Goal: Information Seeking & Learning: Learn about a topic

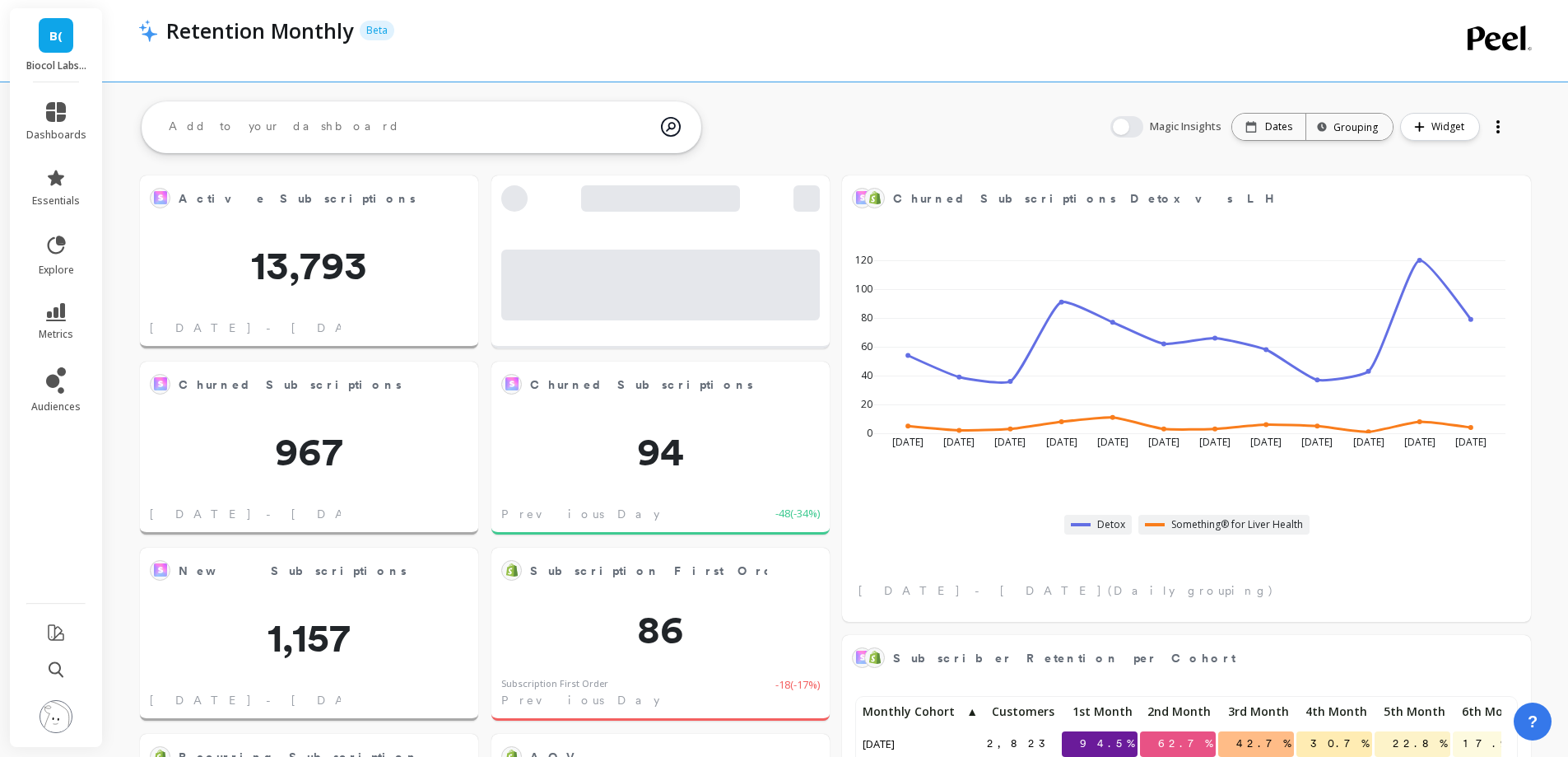
scroll to position [440, 629]
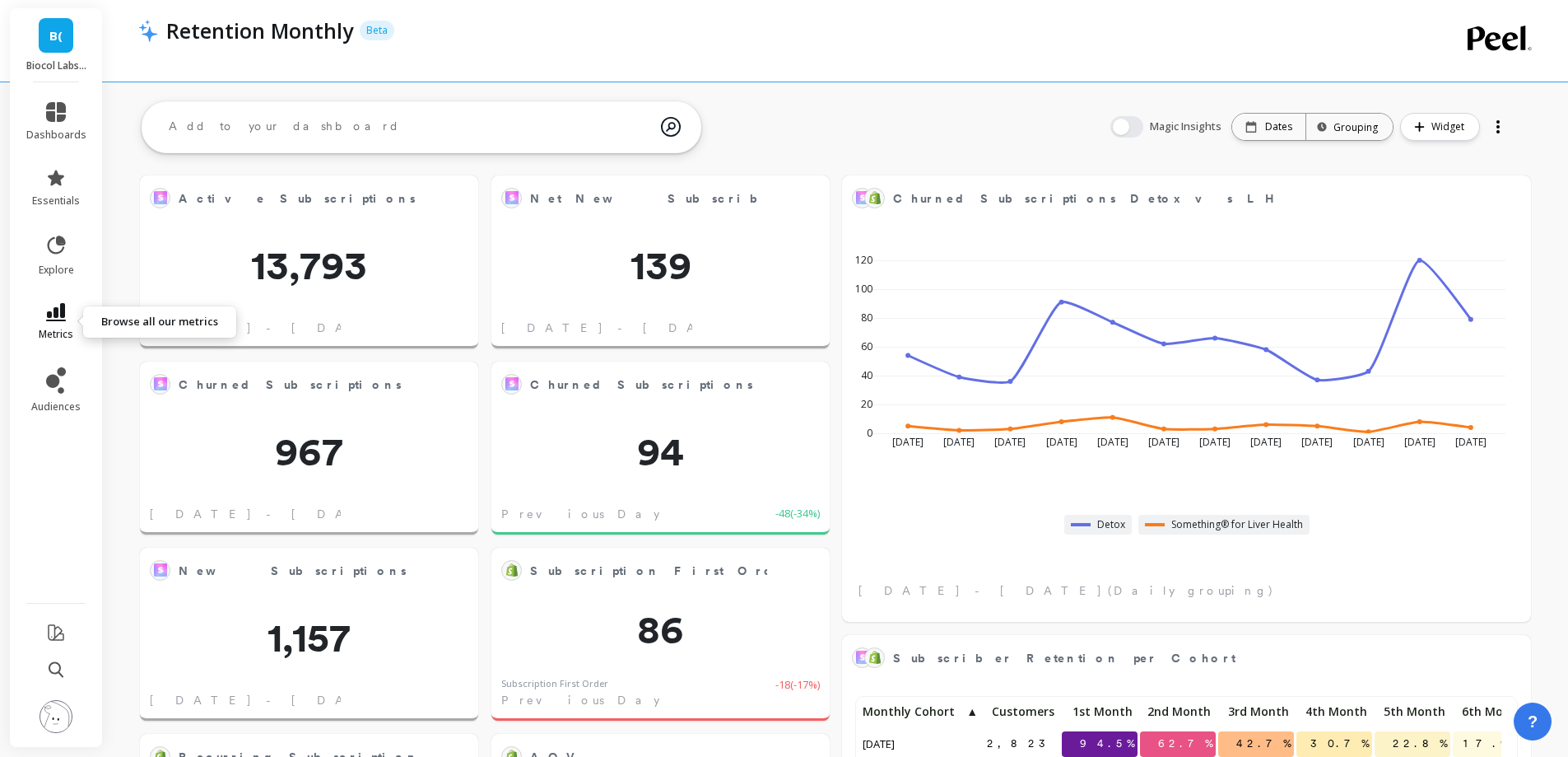
click at [61, 316] on icon at bounding box center [55, 312] width 20 height 18
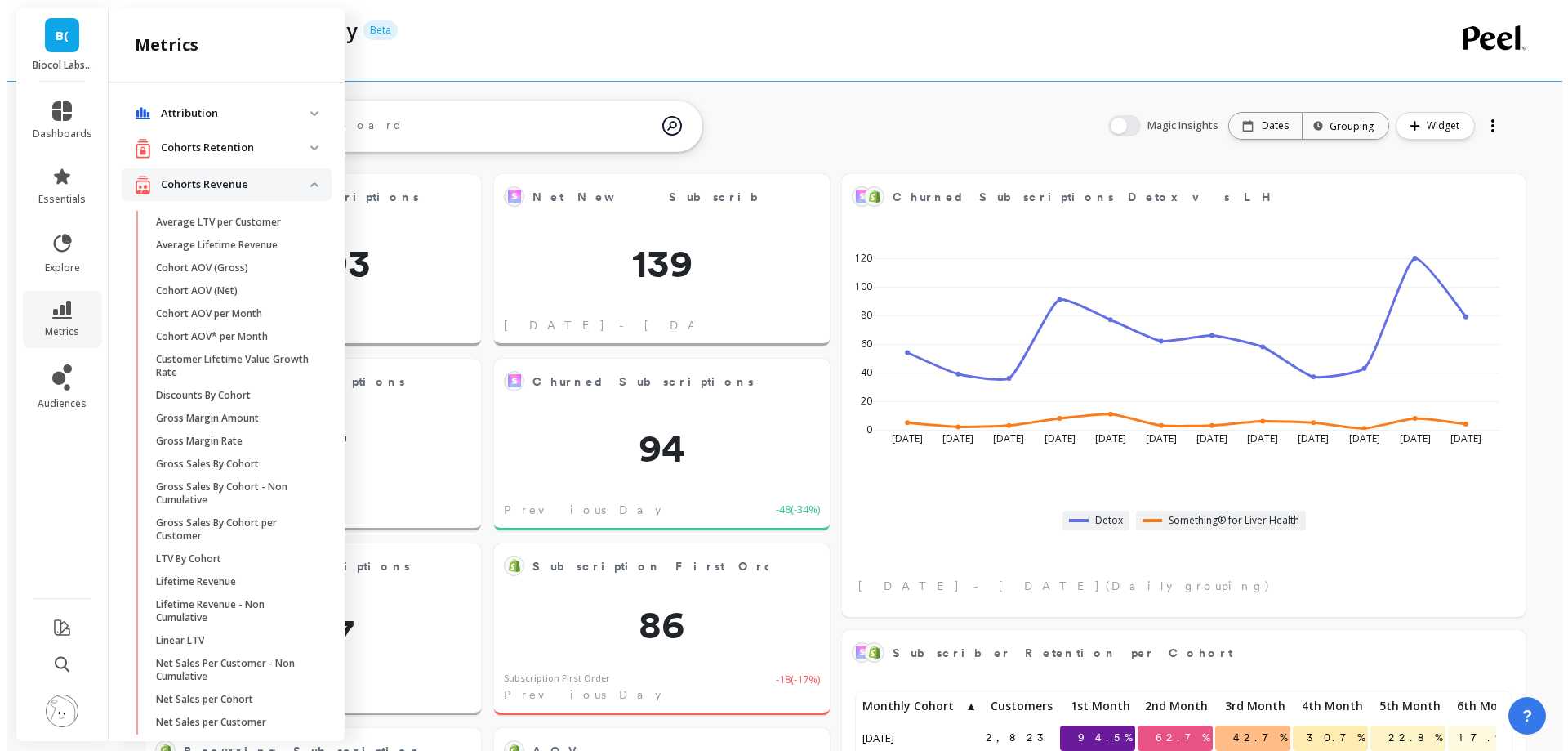
scroll to position [809, 0]
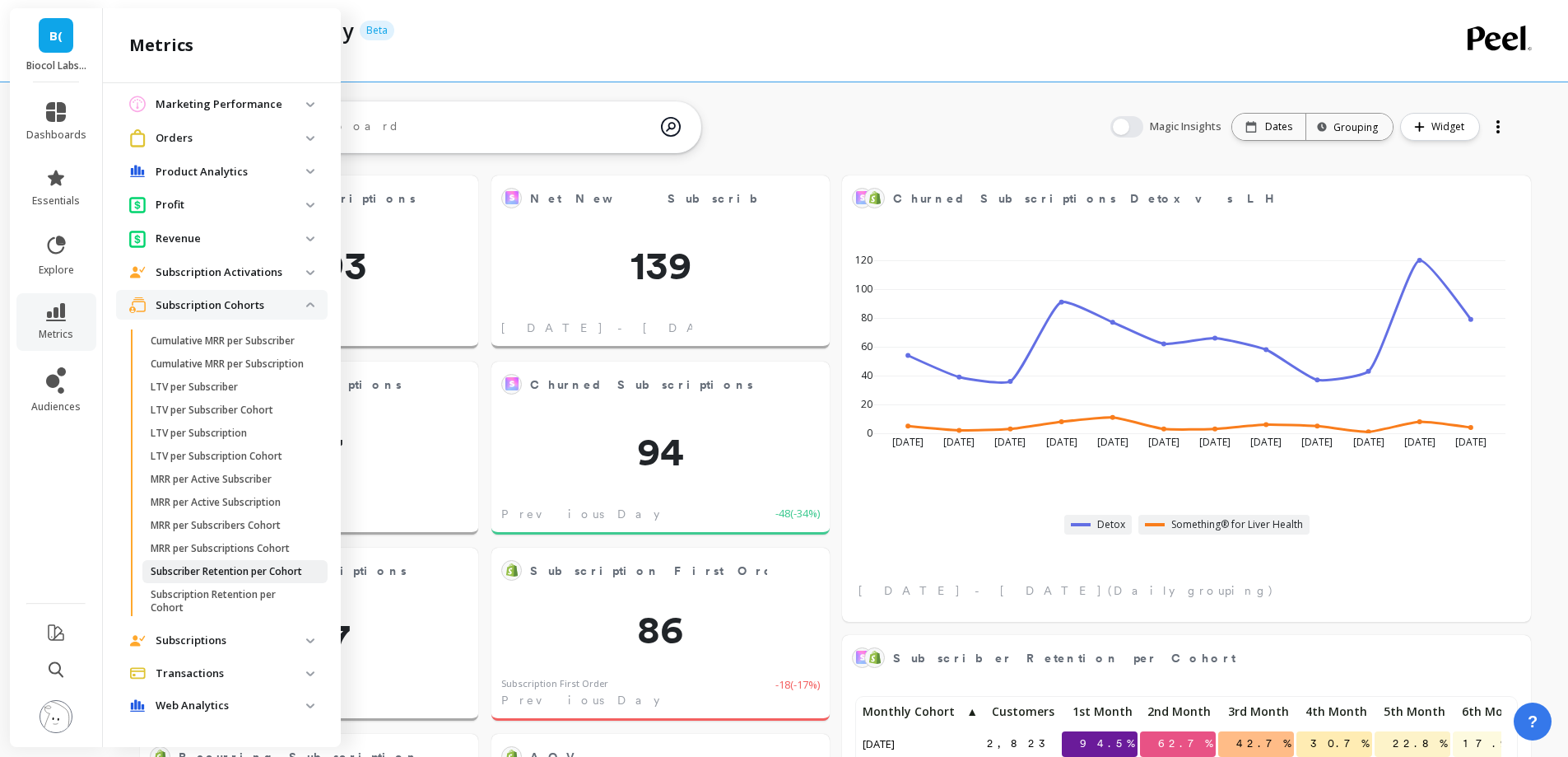
click at [202, 565] on p "Subscriber Retention per Cohort" at bounding box center [226, 572] width 151 height 14
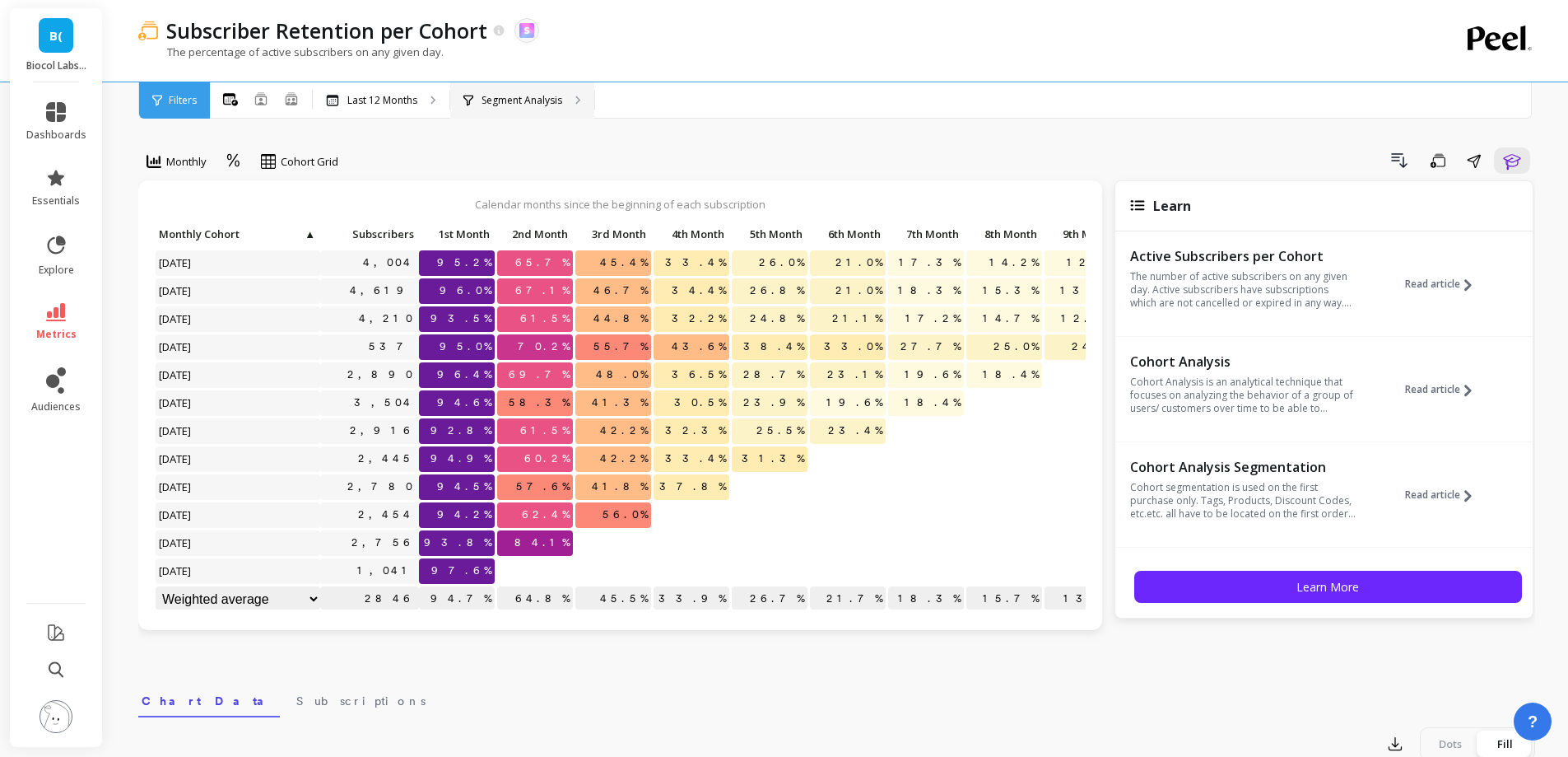
click at [533, 96] on p "Segment Analysis" at bounding box center [522, 100] width 81 height 14
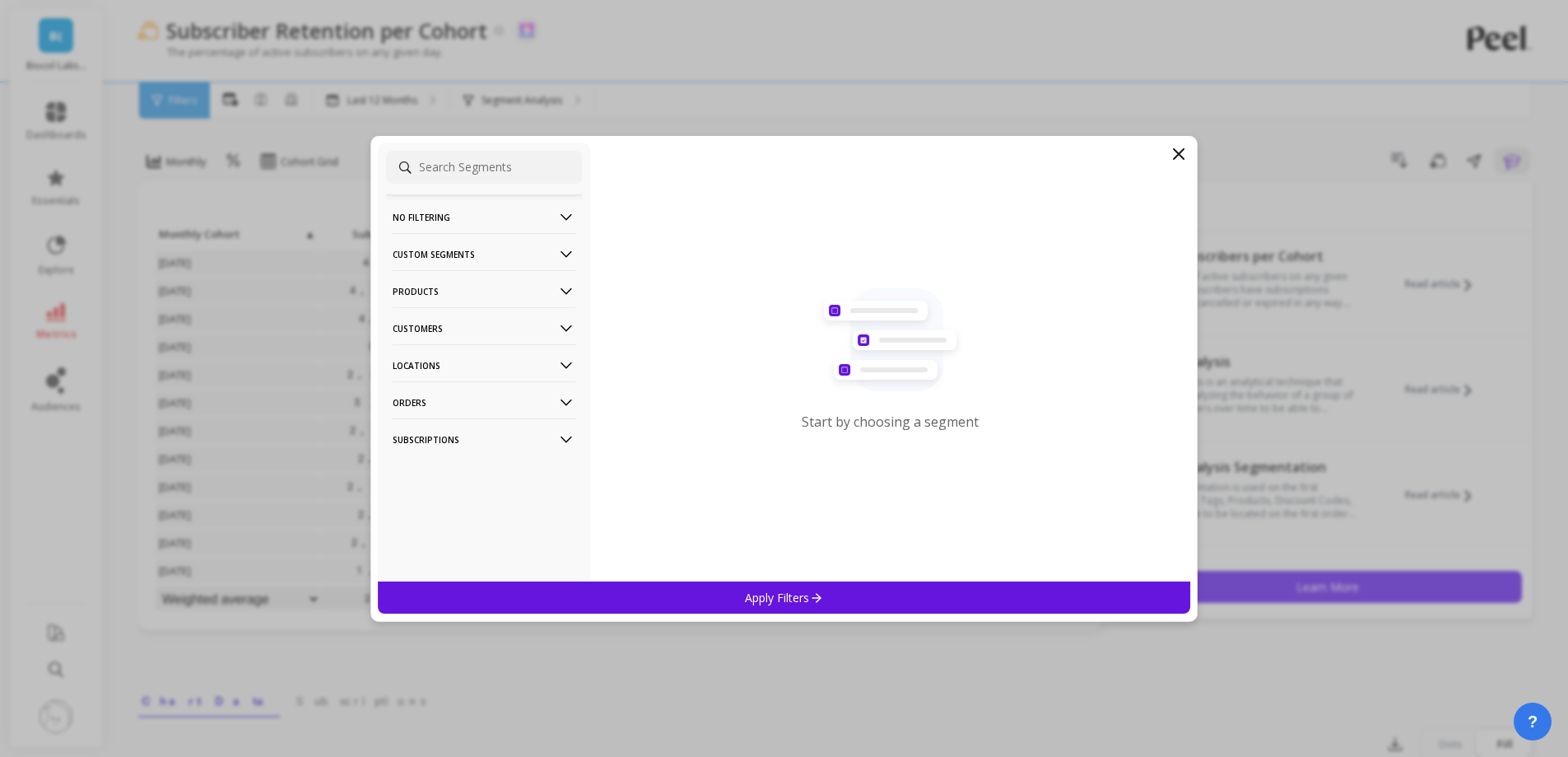
click at [487, 292] on p "Products" at bounding box center [483, 291] width 183 height 42
click at [465, 290] on p "Products" at bounding box center [483, 291] width 183 height 42
click at [440, 333] on p "Customers" at bounding box center [483, 327] width 183 height 42
click at [440, 353] on p "Customer Tags" at bounding box center [432, 359] width 75 height 14
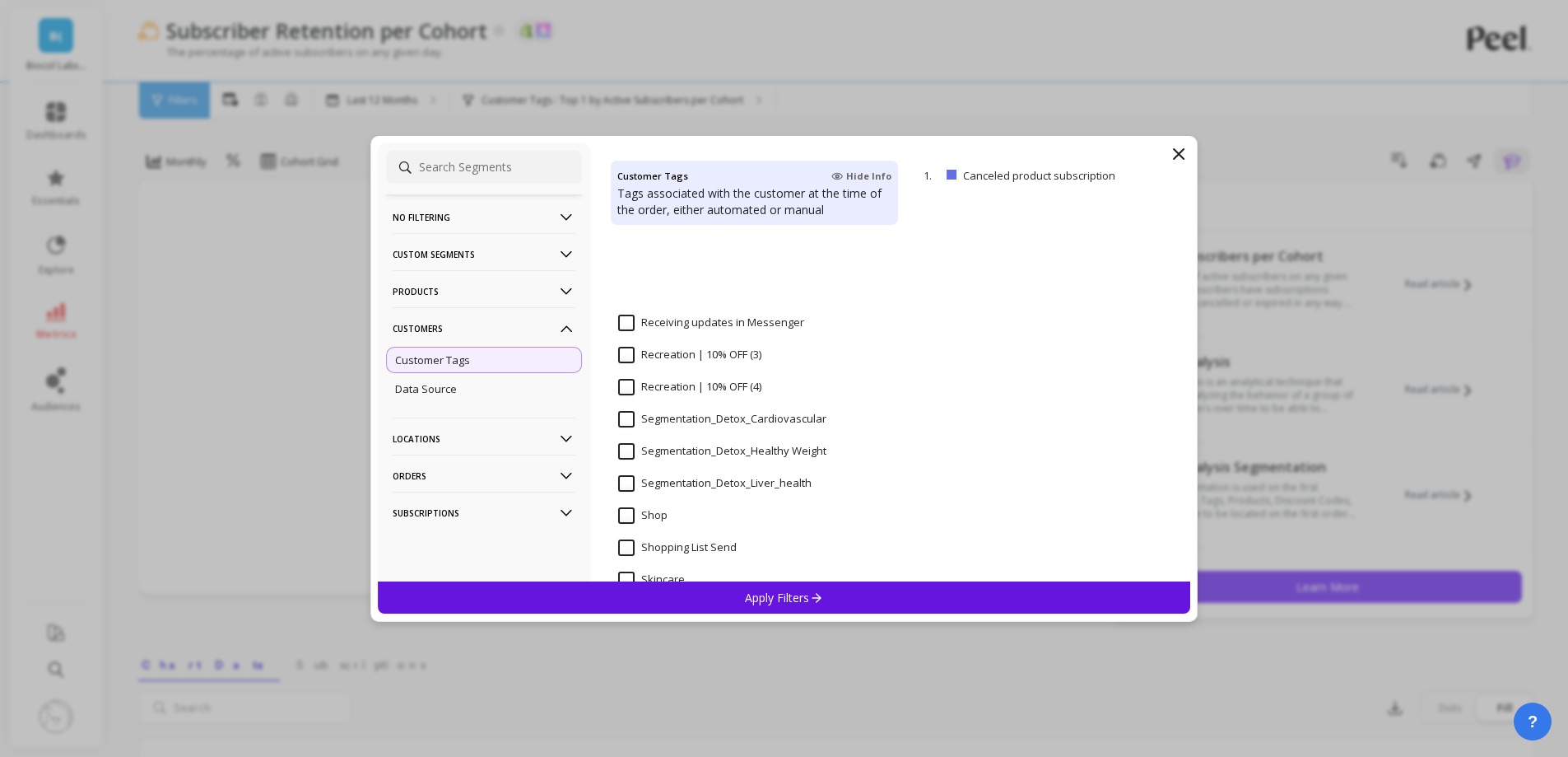
scroll to position [1399, 0]
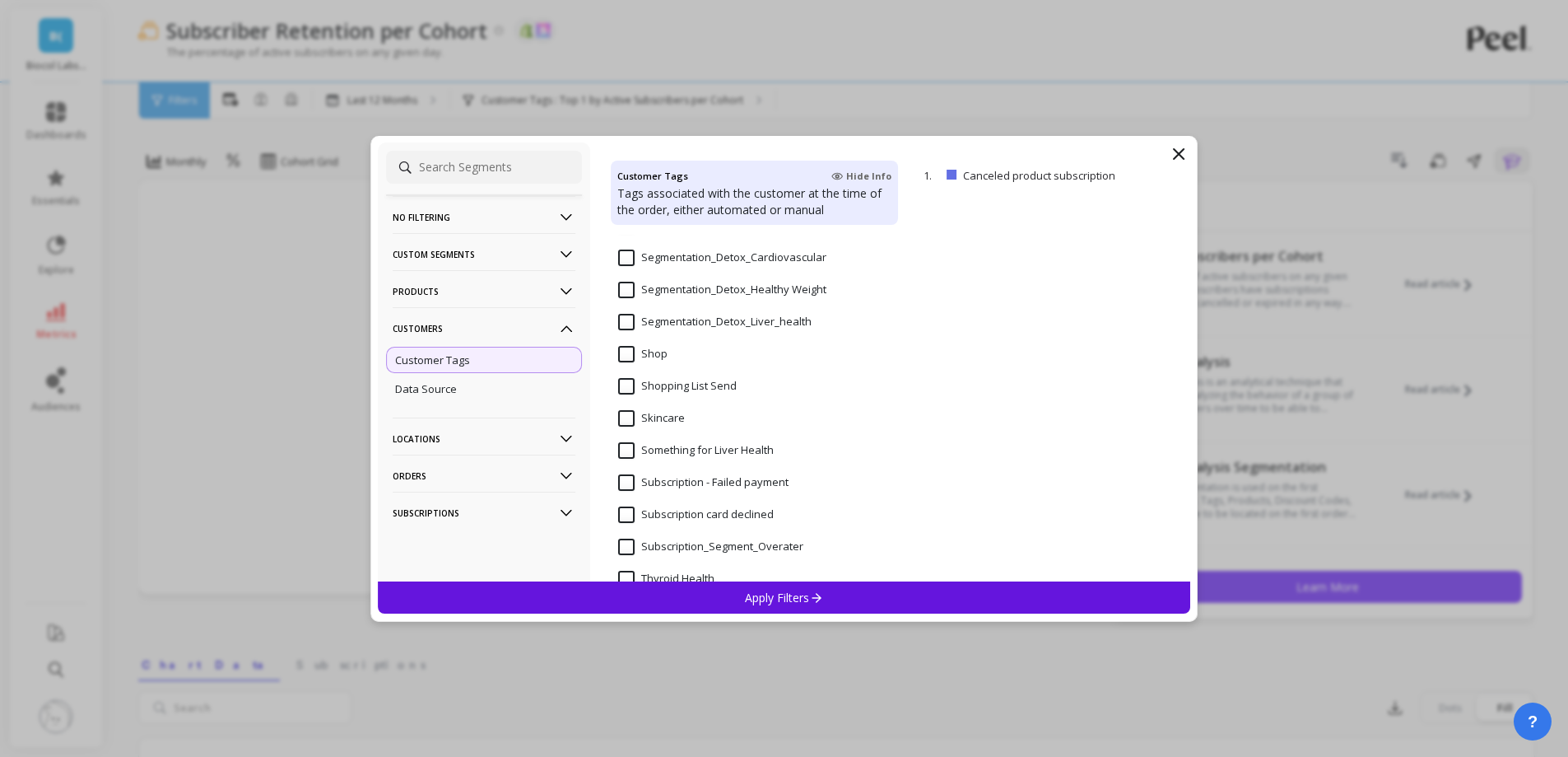
click at [694, 329] on input "Segmentation_Detox_Liver_health" at bounding box center [715, 321] width 194 height 16
click at [760, 602] on p "Apply Filters" at bounding box center [784, 597] width 78 height 15
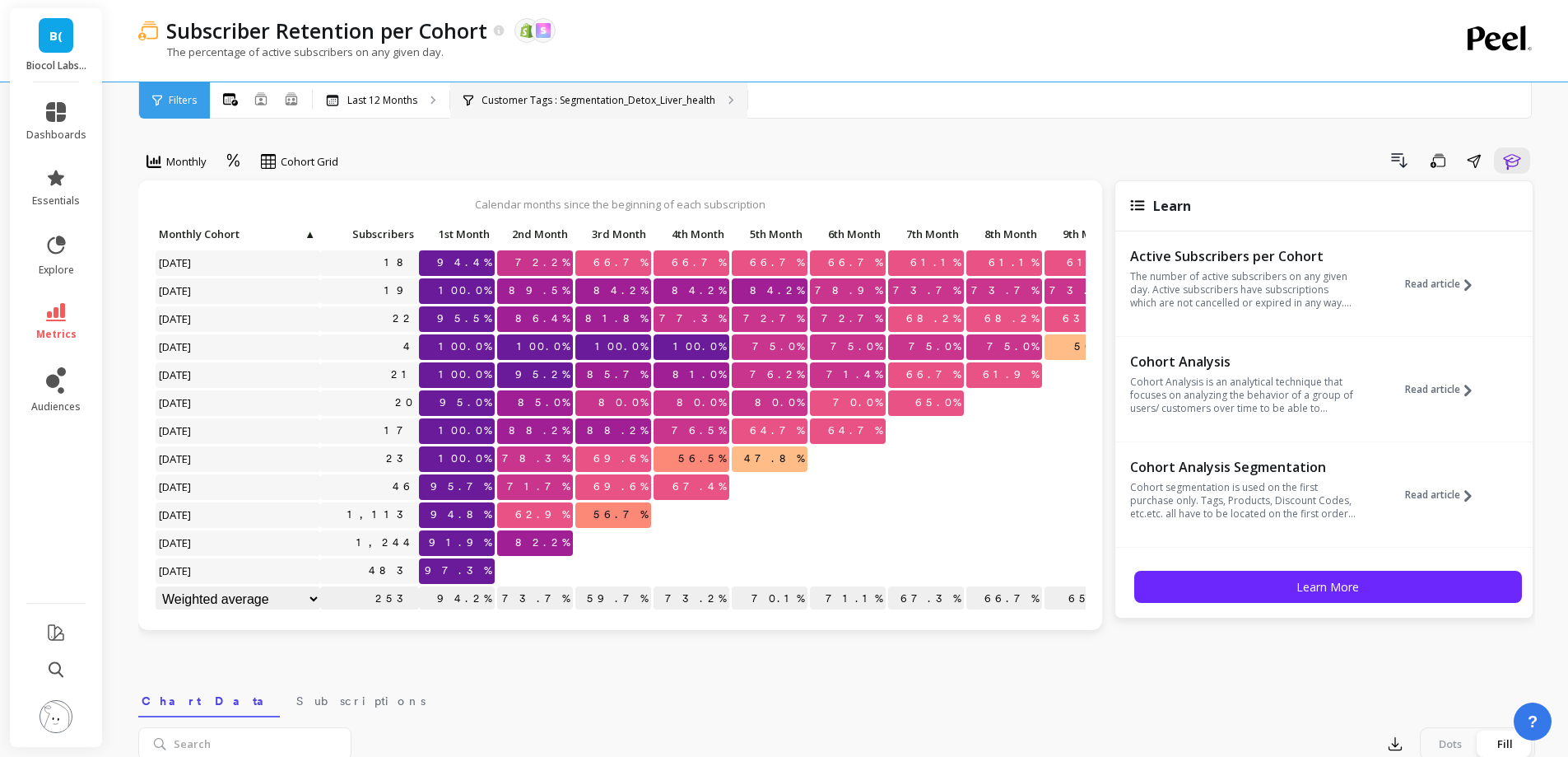
click at [660, 99] on p "Customer Tags : Segmentation_Detox_Liver_health" at bounding box center [598, 100] width 234 height 14
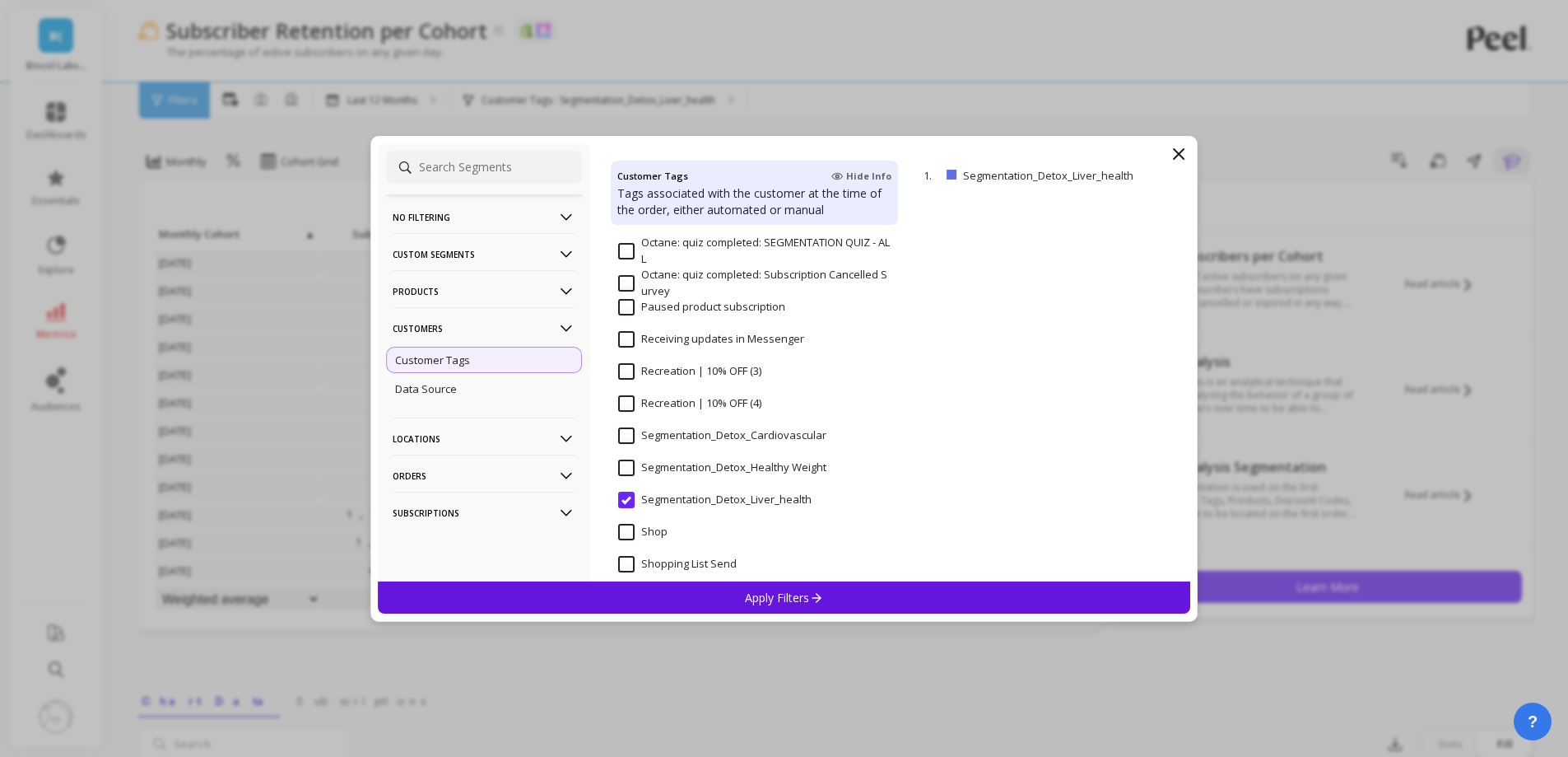
scroll to position [1235, 0]
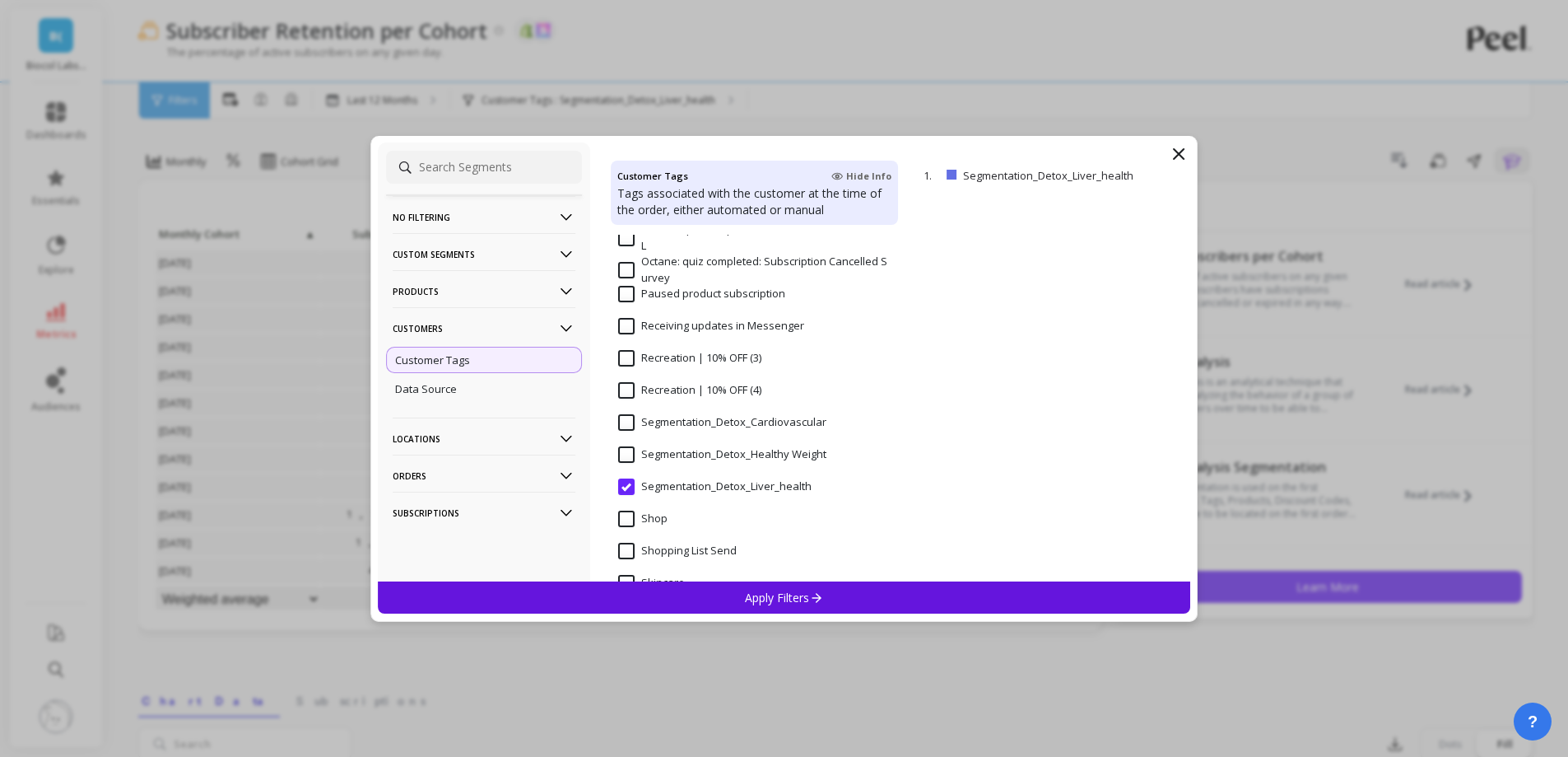
click at [741, 460] on Weight "Segmentation_Detox_Healthy Weight" at bounding box center [722, 454] width 208 height 16
click at [792, 602] on p "Apply Filters" at bounding box center [784, 597] width 78 height 15
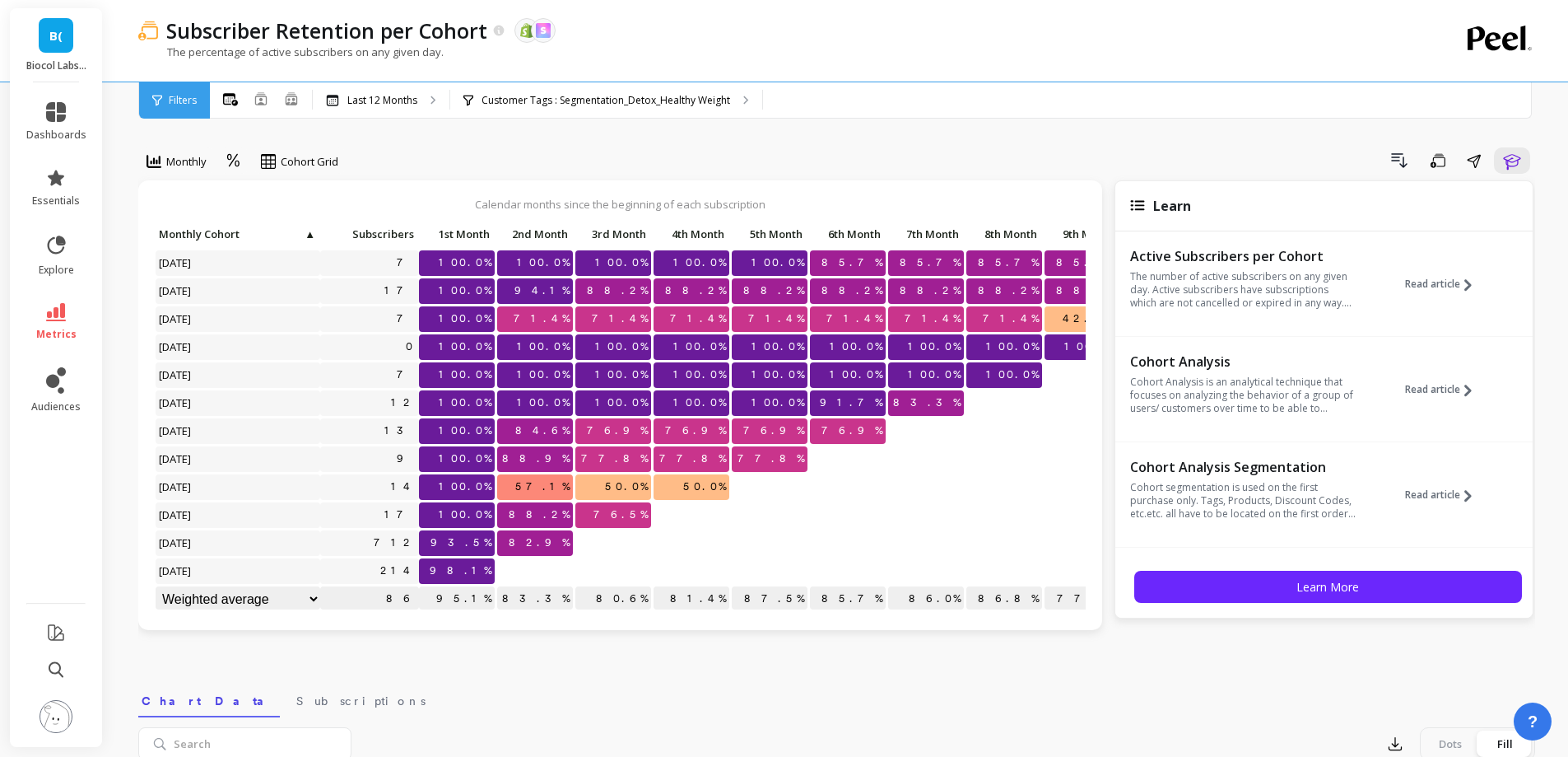
click at [577, 121] on div "Monthly Cohort Grid Drill Down Save Share Learn Calendar months since the begin…" at bounding box center [837, 702] width 1397 height 1272
click at [577, 115] on div "Customer Tags : Segmentation_Detox_Healthy Weight" at bounding box center [606, 100] width 312 height 37
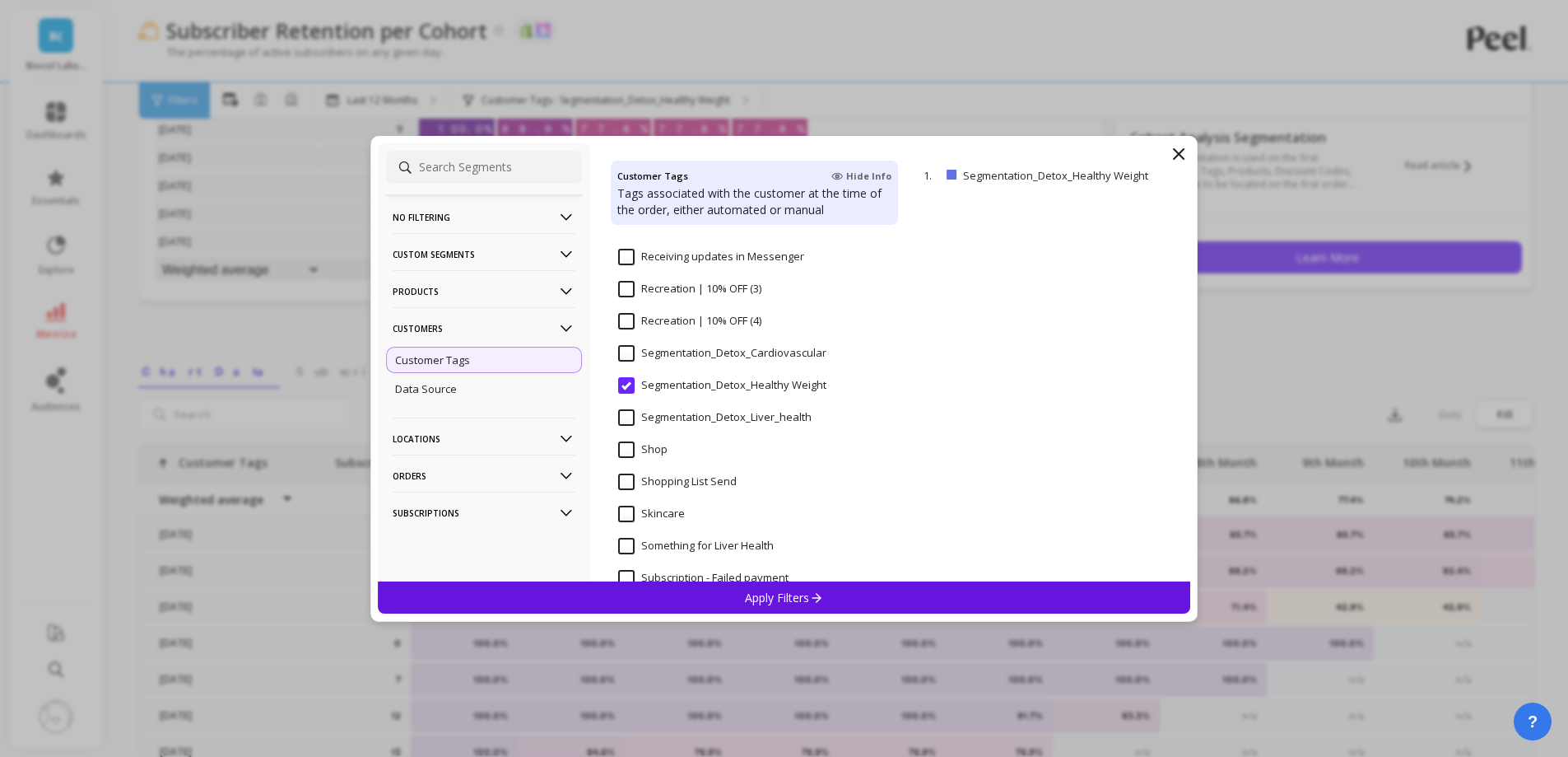
scroll to position [1318, 0]
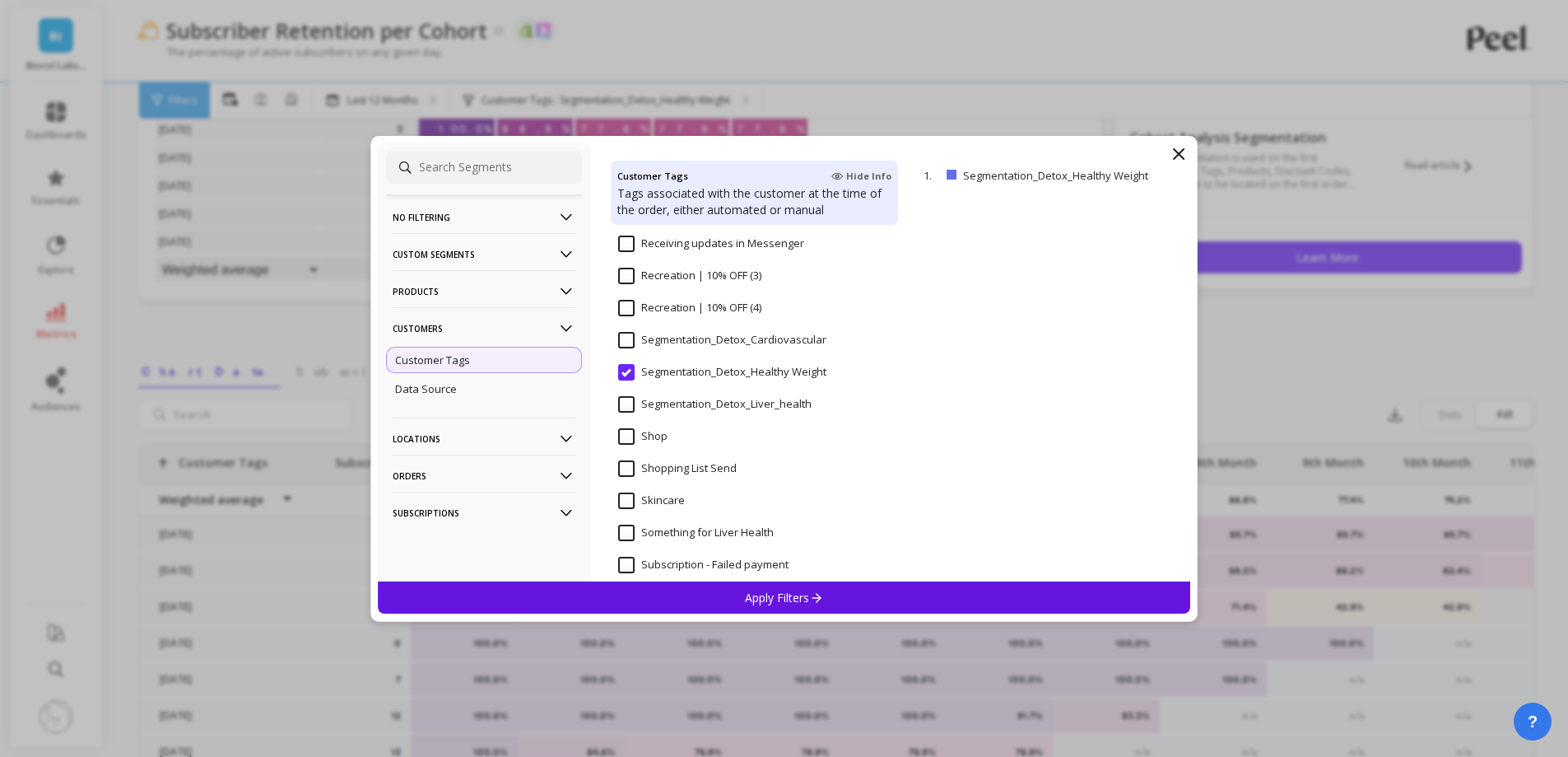
click at [715, 343] on input "Segmentation_Detox_Cardiovascular" at bounding box center [722, 340] width 208 height 16
click at [772, 595] on p "Apply Filters" at bounding box center [784, 597] width 78 height 15
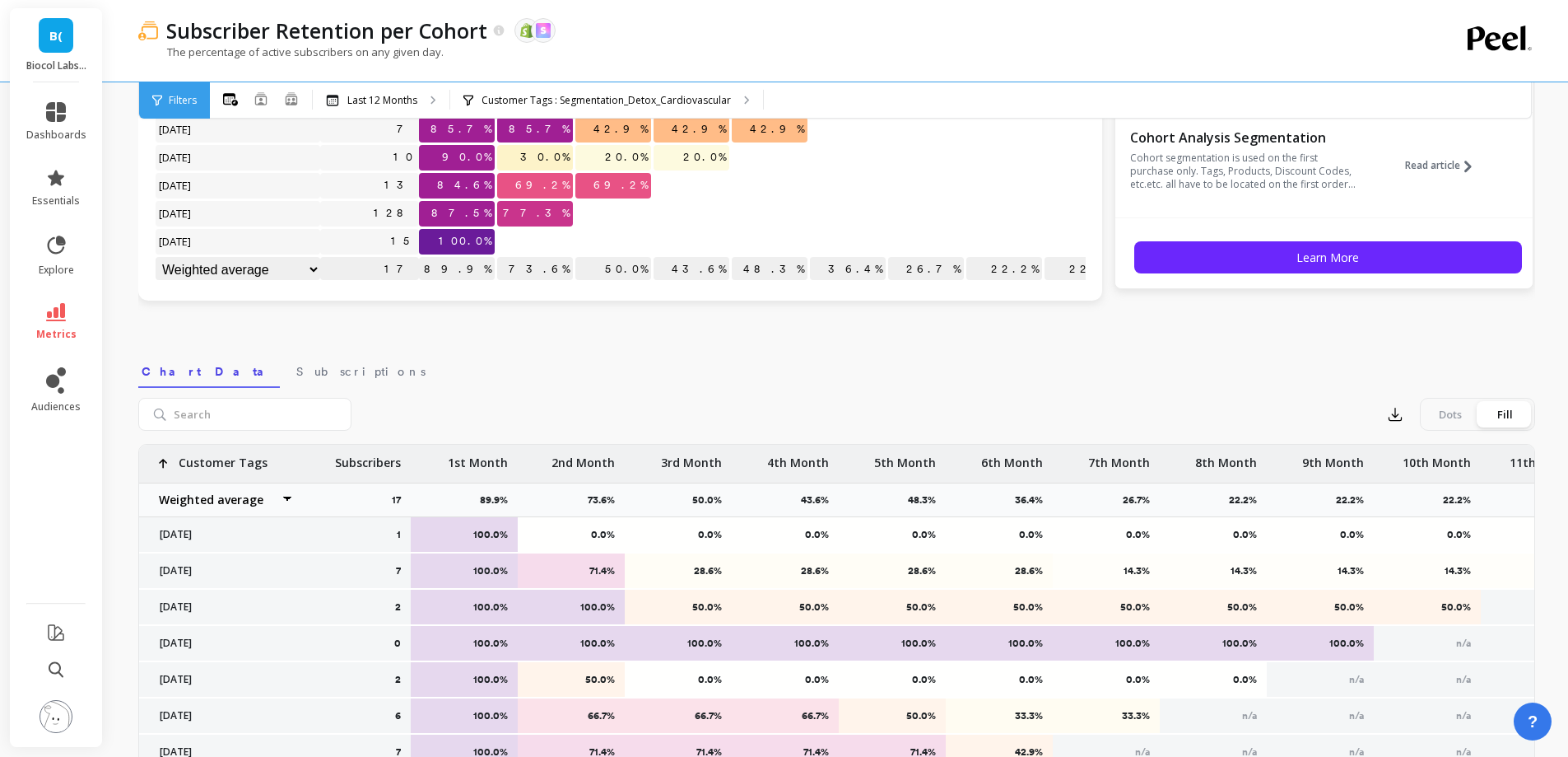
scroll to position [82, 0]
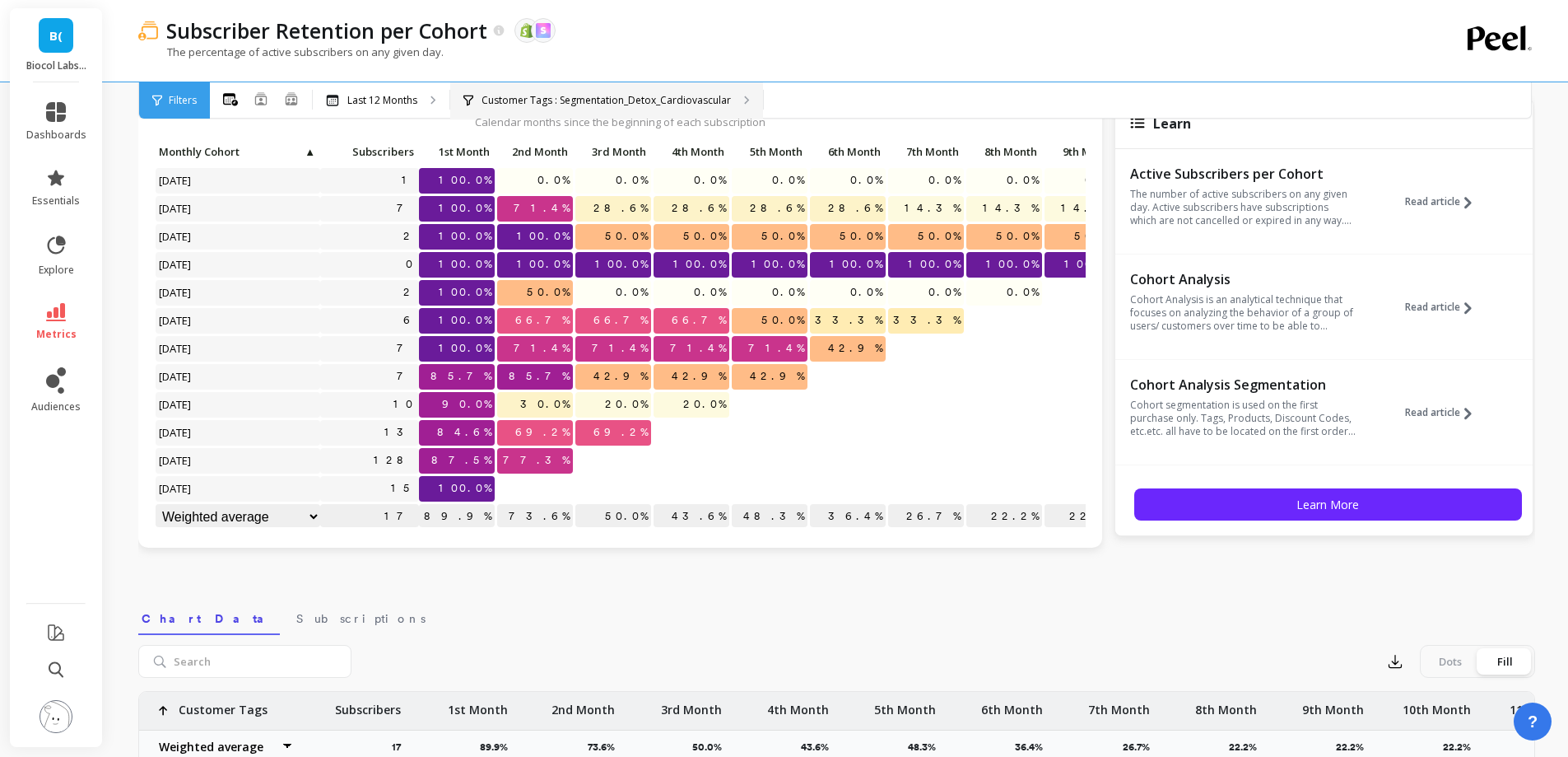
drag, startPoint x: 549, startPoint y: 77, endPoint x: 558, endPoint y: 95, distance: 20.1
click at [554, 86] on div "Subscriber Retention per Cohort The data you are viewing comes from: Shopify Sk…" at bounding box center [838, 59] width 1452 height 119
click at [558, 95] on p "Customer Tags : Segmentation_Detox_Cardiovascular" at bounding box center [606, 100] width 250 height 14
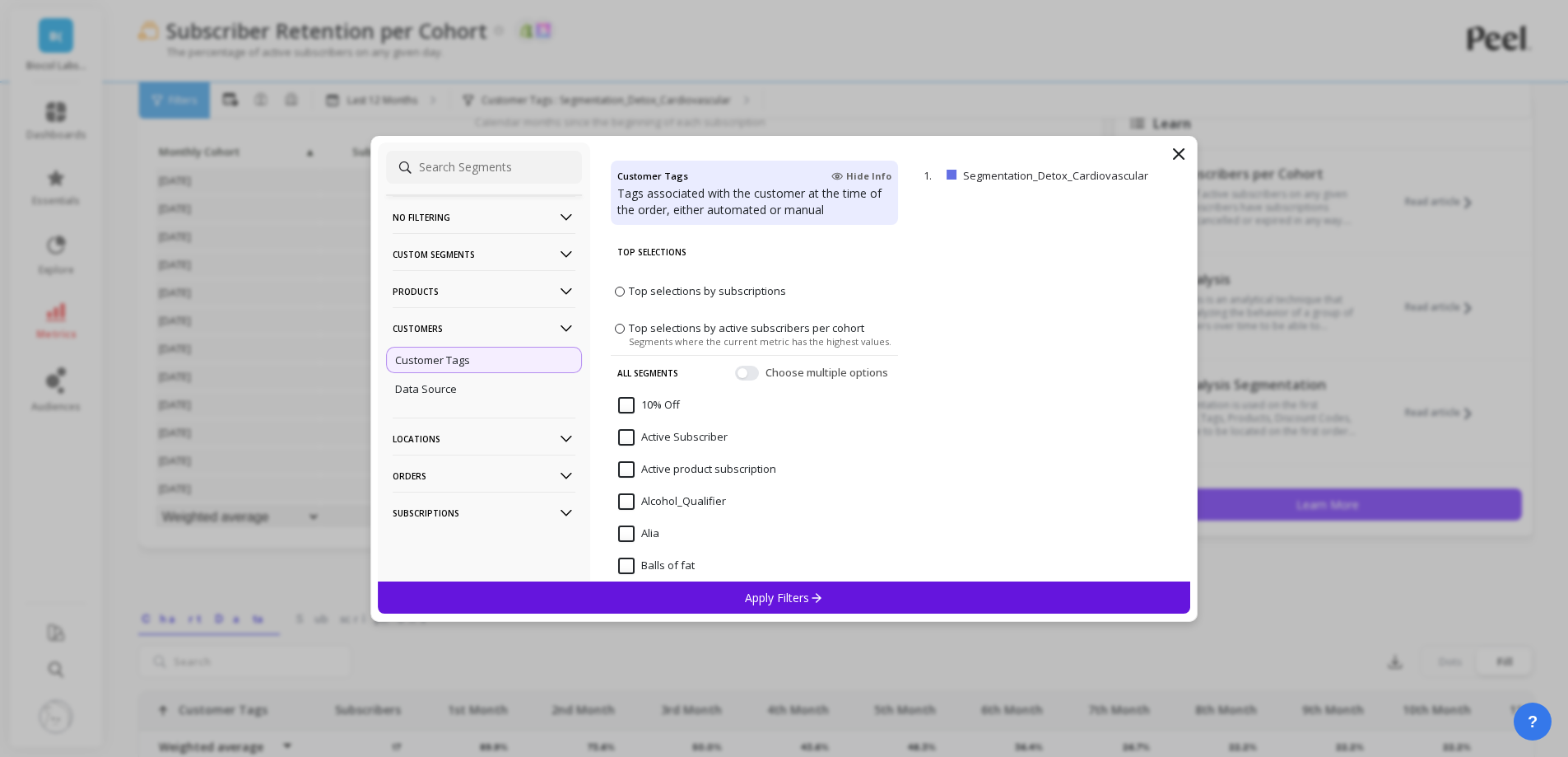
click at [494, 336] on p "Customers" at bounding box center [483, 327] width 183 height 42
click at [487, 312] on p "Customers" at bounding box center [483, 327] width 183 height 42
click at [480, 291] on p "Products" at bounding box center [483, 291] width 183 height 42
click at [453, 387] on div "SKUs" at bounding box center [484, 380] width 196 height 26
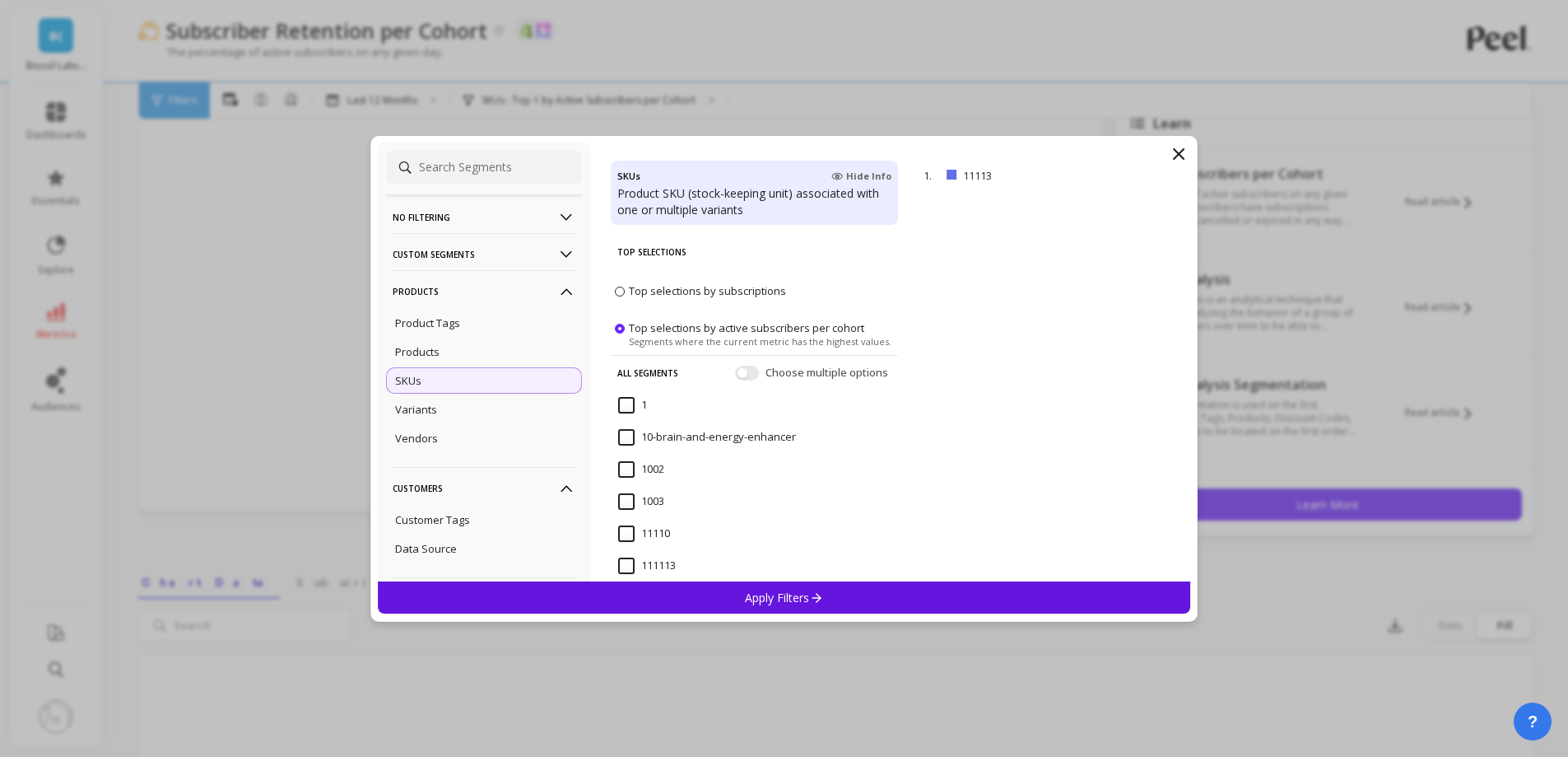
click at [651, 286] on span "Top selections by subscriptions" at bounding box center [707, 290] width 157 height 14
click at [0, 0] on input "Top selections by subscriptions" at bounding box center [0, 0] width 0 height 0
click at [705, 594] on div "Apply Filters" at bounding box center [784, 597] width 813 height 32
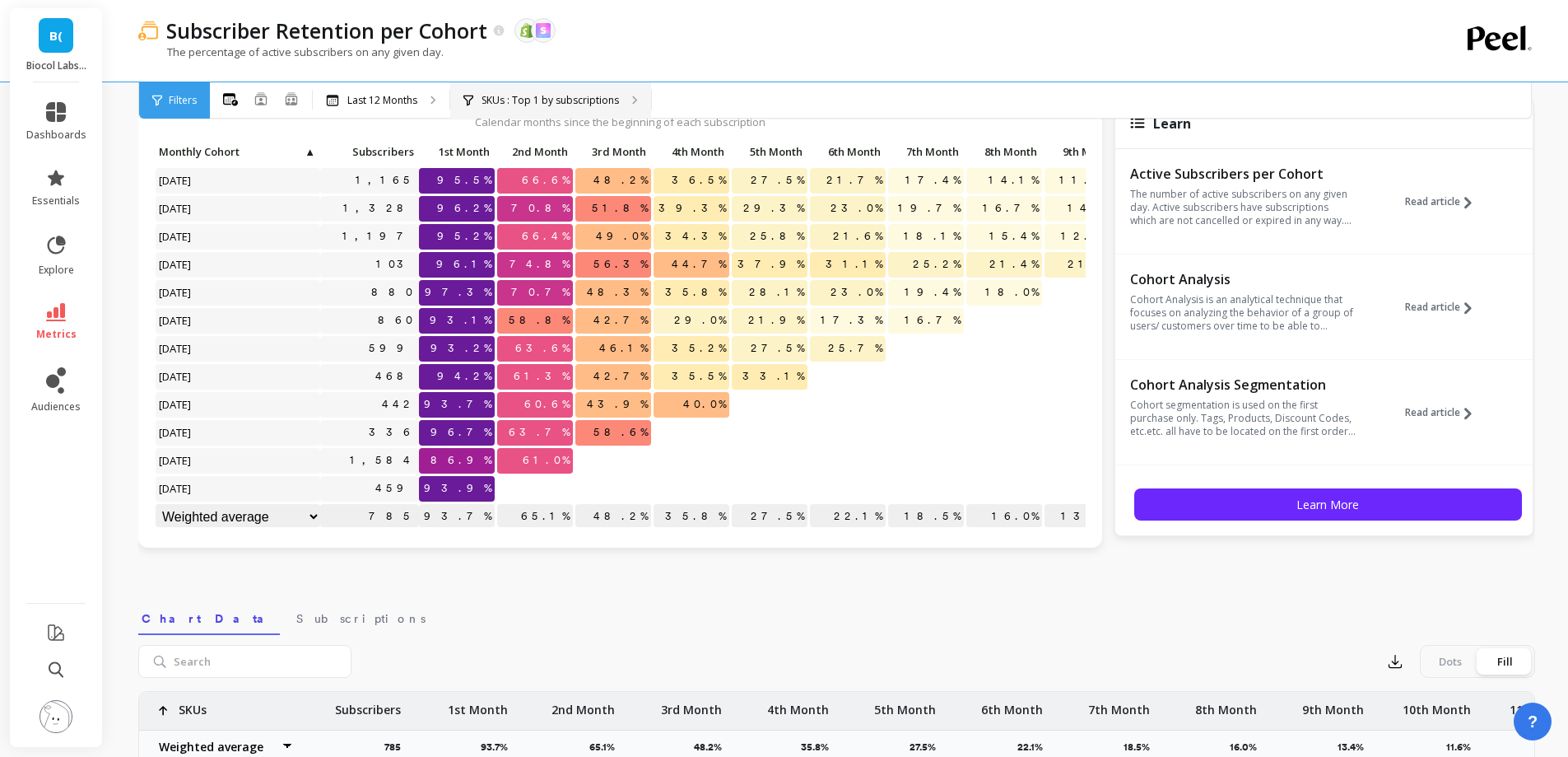
click at [585, 104] on p "SKUs : Top 1 by subscriptions" at bounding box center [550, 100] width 138 height 14
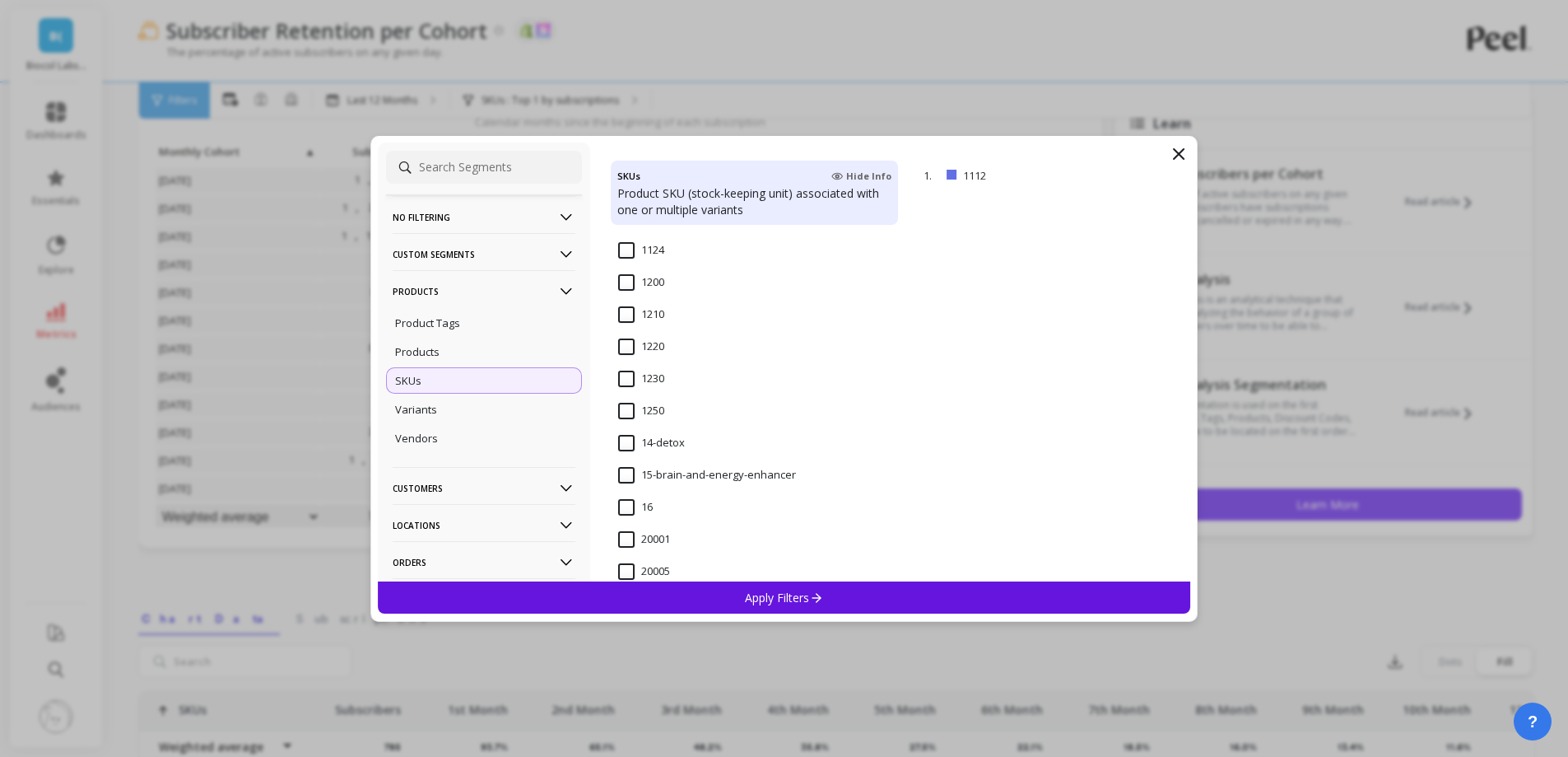
scroll to position [1153, 0]
click at [664, 440] on input "14-detox" at bounding box center [651, 440] width 66 height 16
click at [768, 594] on p "Apply Filters" at bounding box center [784, 597] width 78 height 15
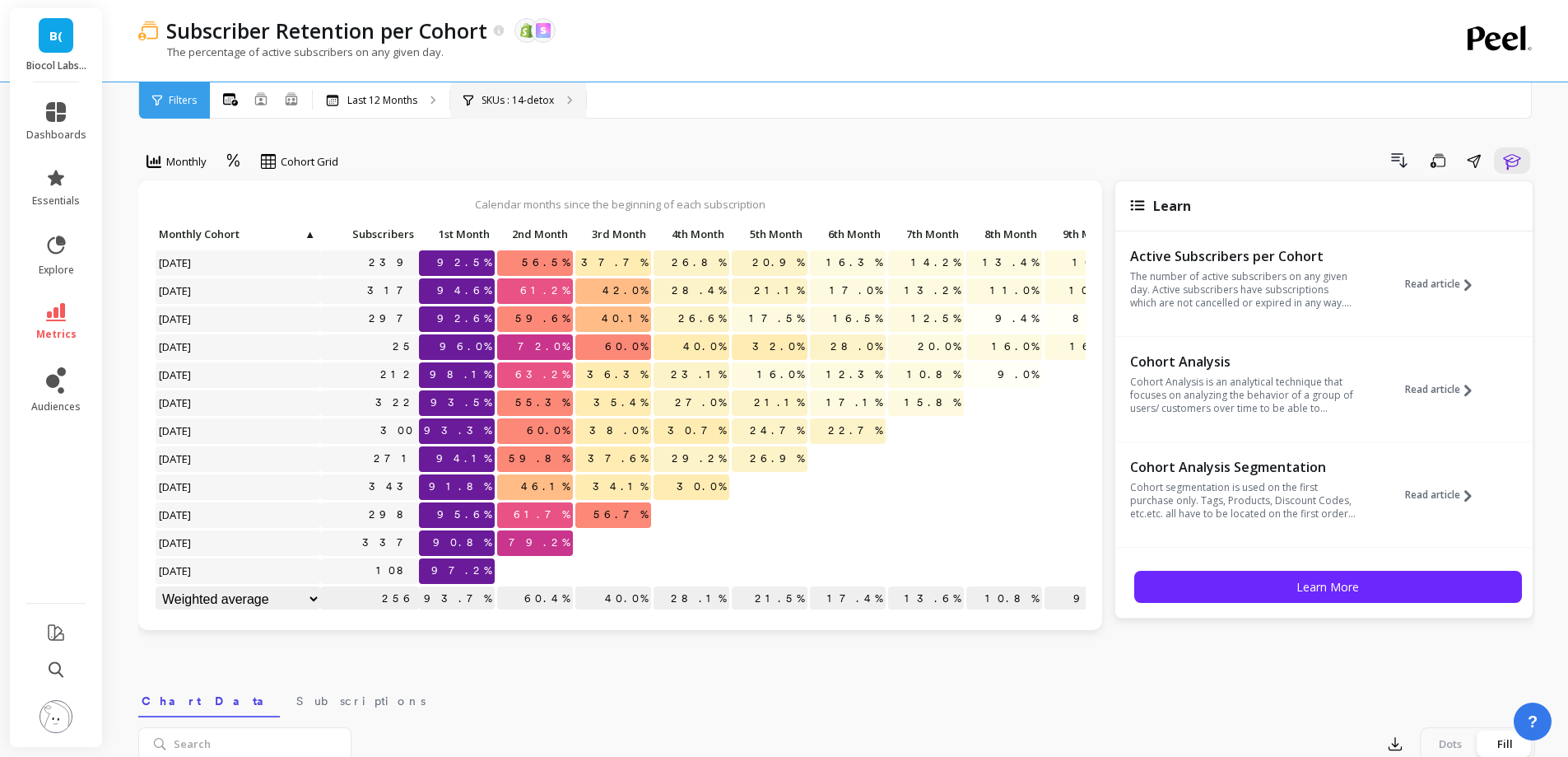
click at [525, 83] on div "SKUs : 14-detox" at bounding box center [518, 100] width 136 height 37
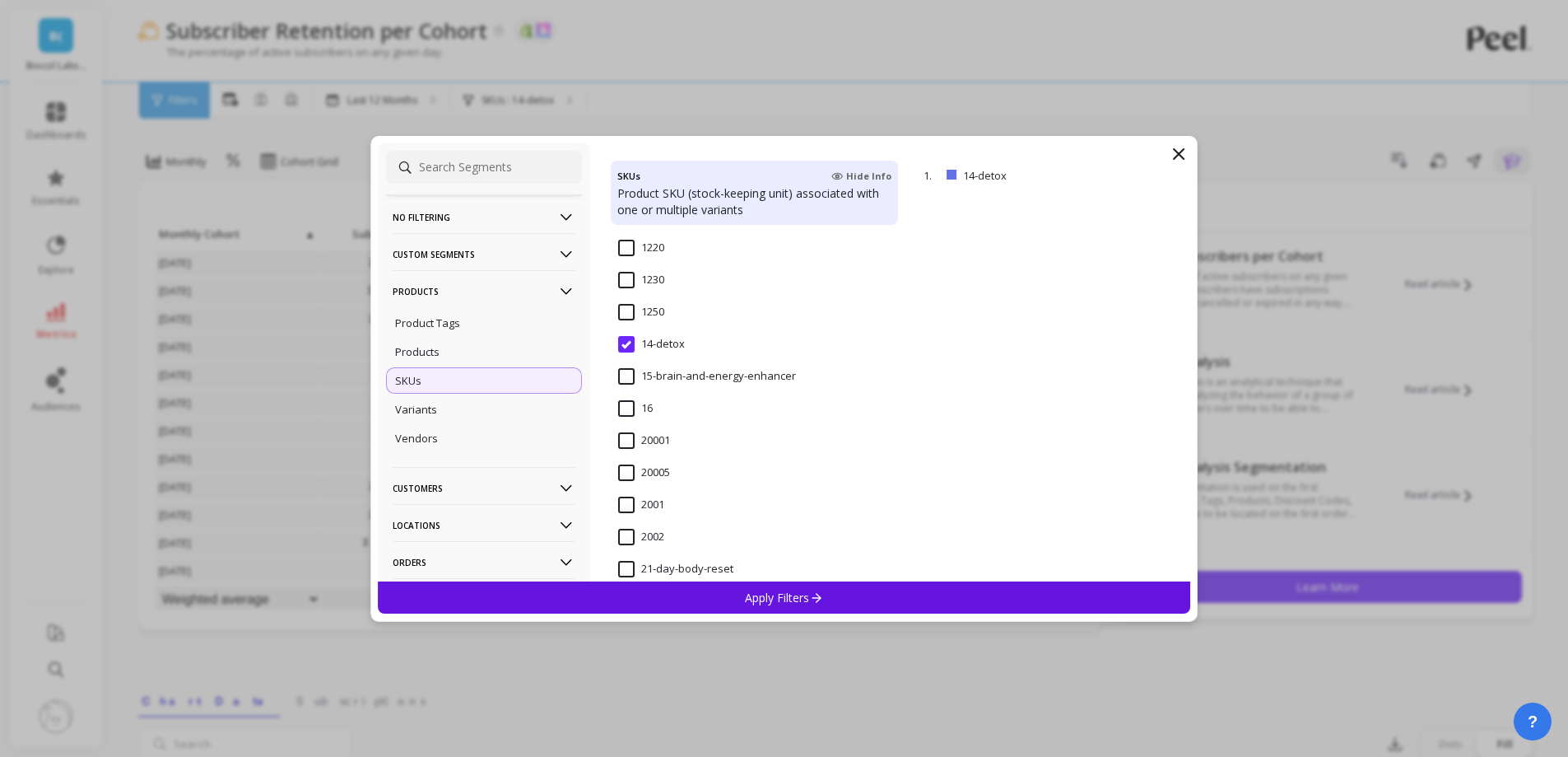
scroll to position [1318, 0]
click at [667, 531] on input "21-detox" at bounding box center [651, 532] width 66 height 16
click at [717, 591] on div "Apply Filters" at bounding box center [784, 597] width 813 height 32
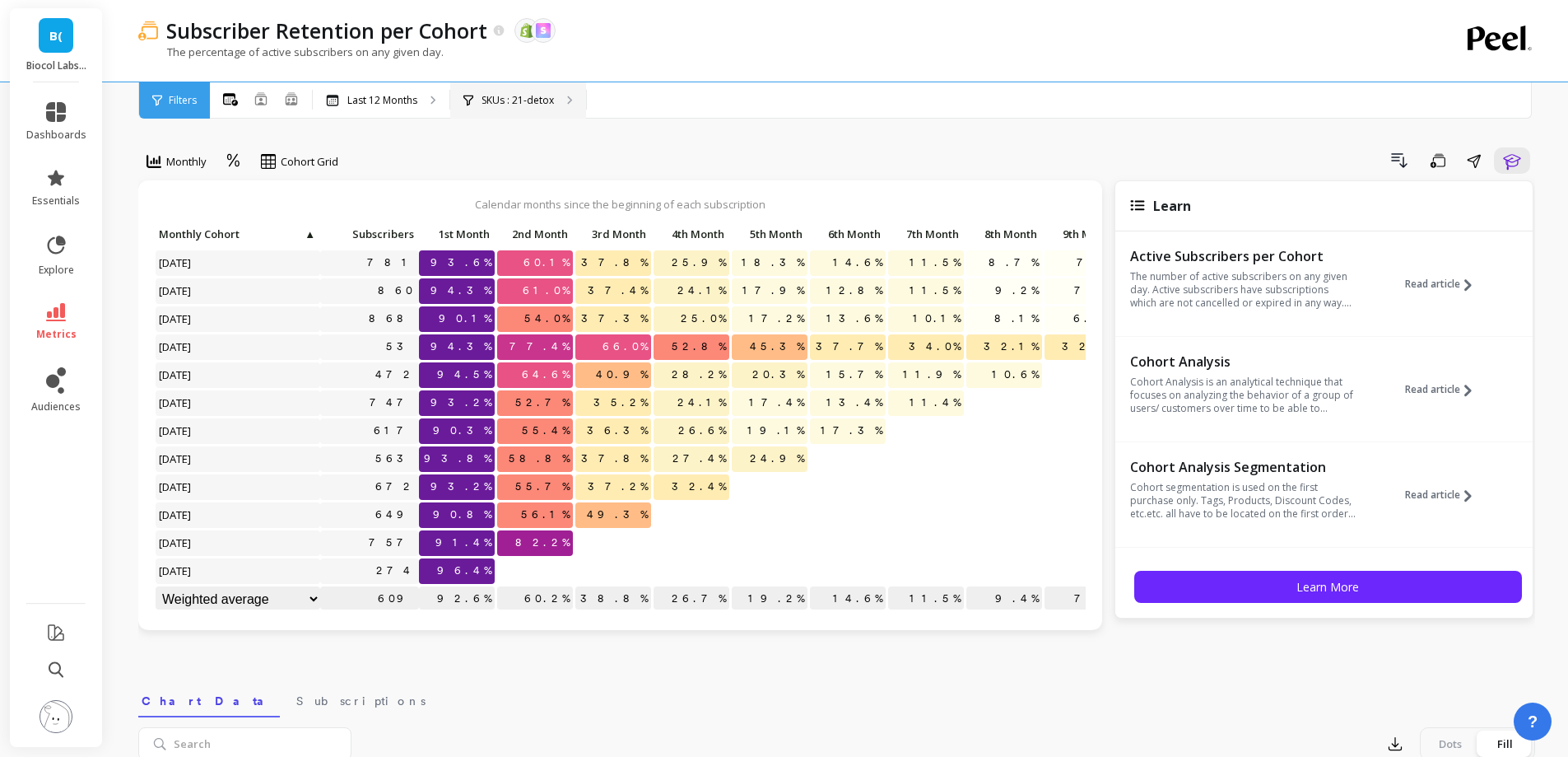
click at [528, 93] on div "SKUs : 21-detox" at bounding box center [518, 100] width 136 height 37
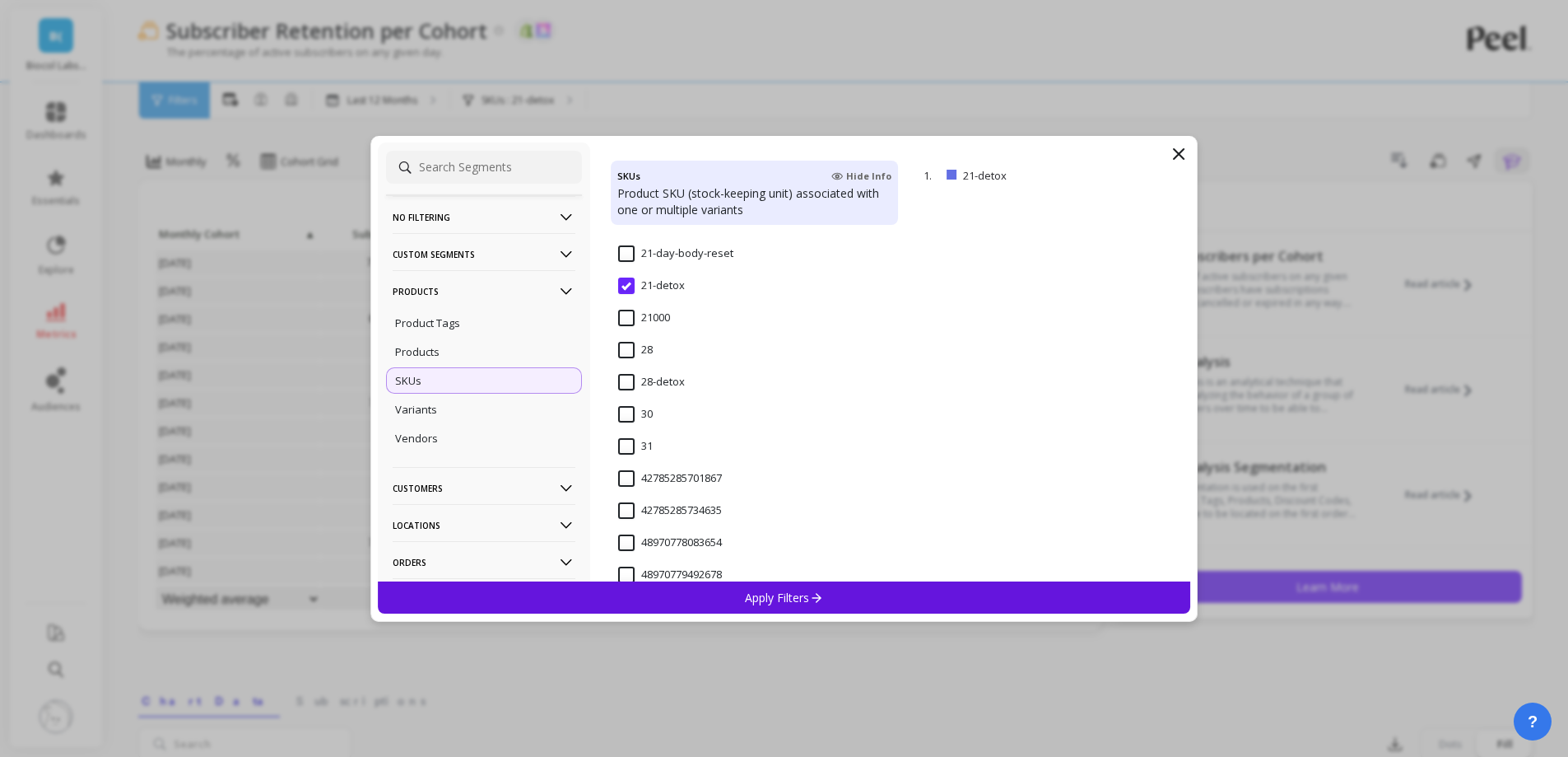
scroll to position [1482, 0]
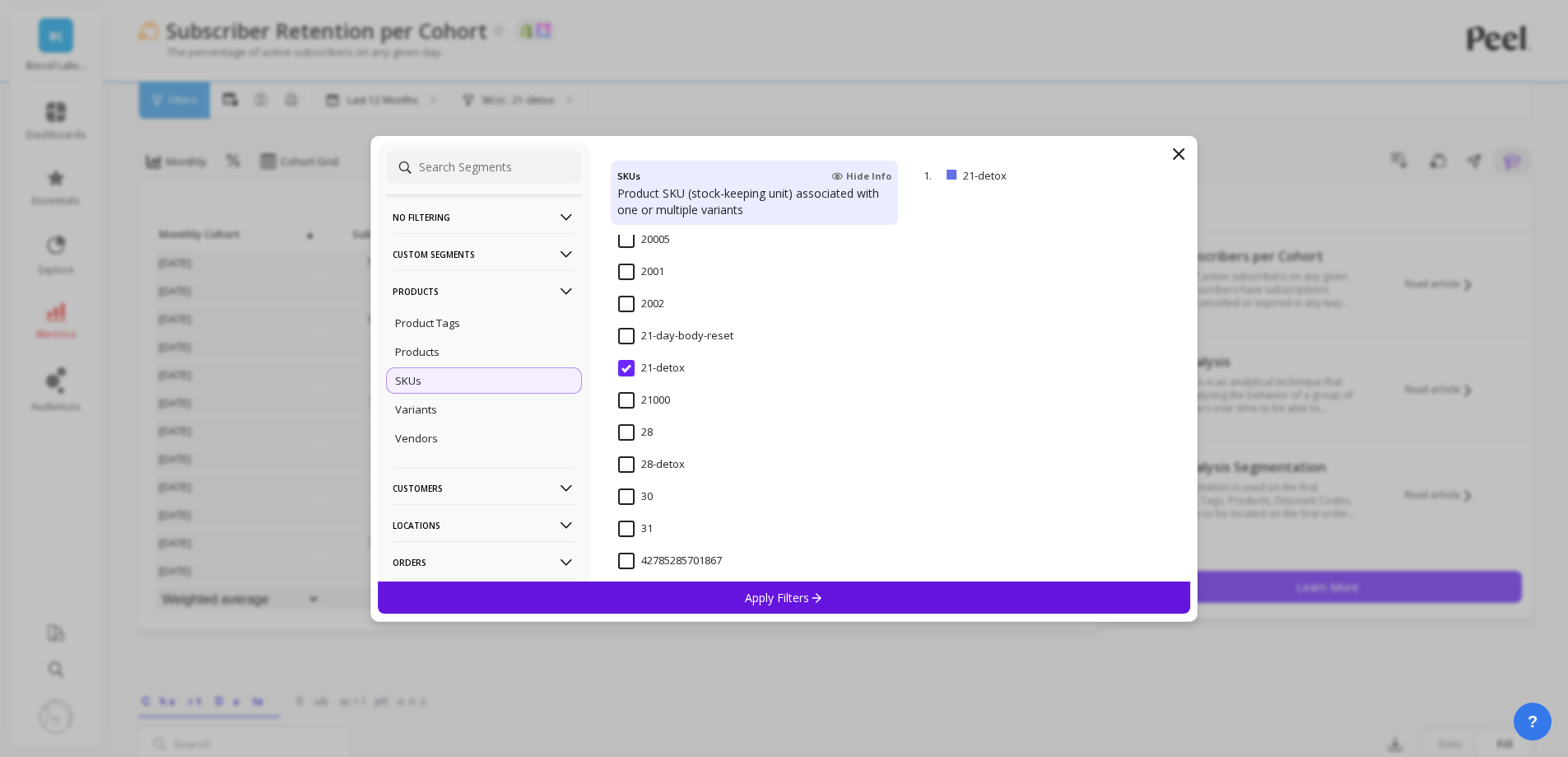
click at [627, 340] on input "21-day-body-reset" at bounding box center [676, 336] width 116 height 16
click at [790, 588] on div "Apply Filters" at bounding box center [784, 597] width 813 height 32
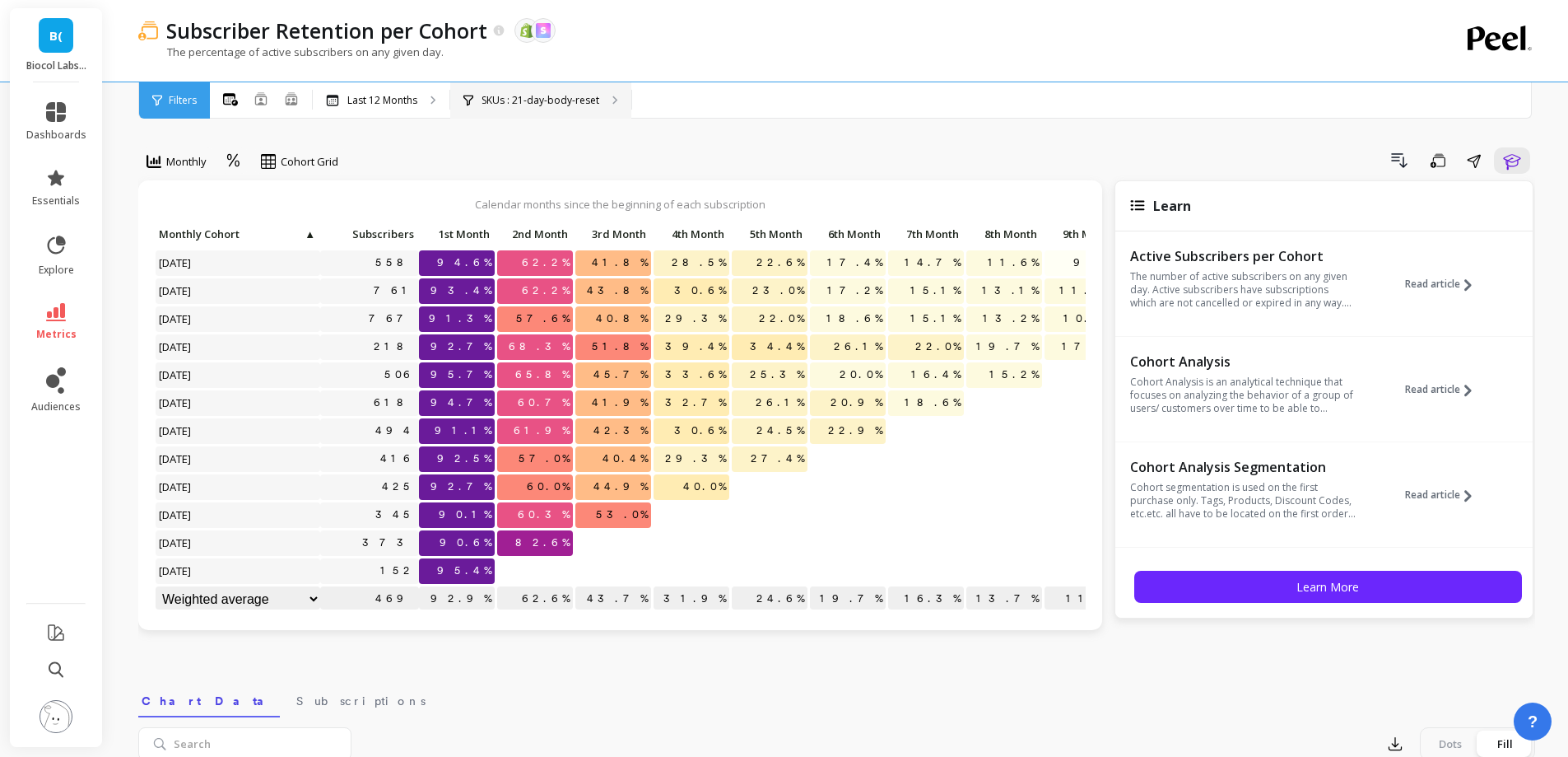
click at [546, 105] on p "SKUs : 21-day-body-reset" at bounding box center [540, 100] width 118 height 14
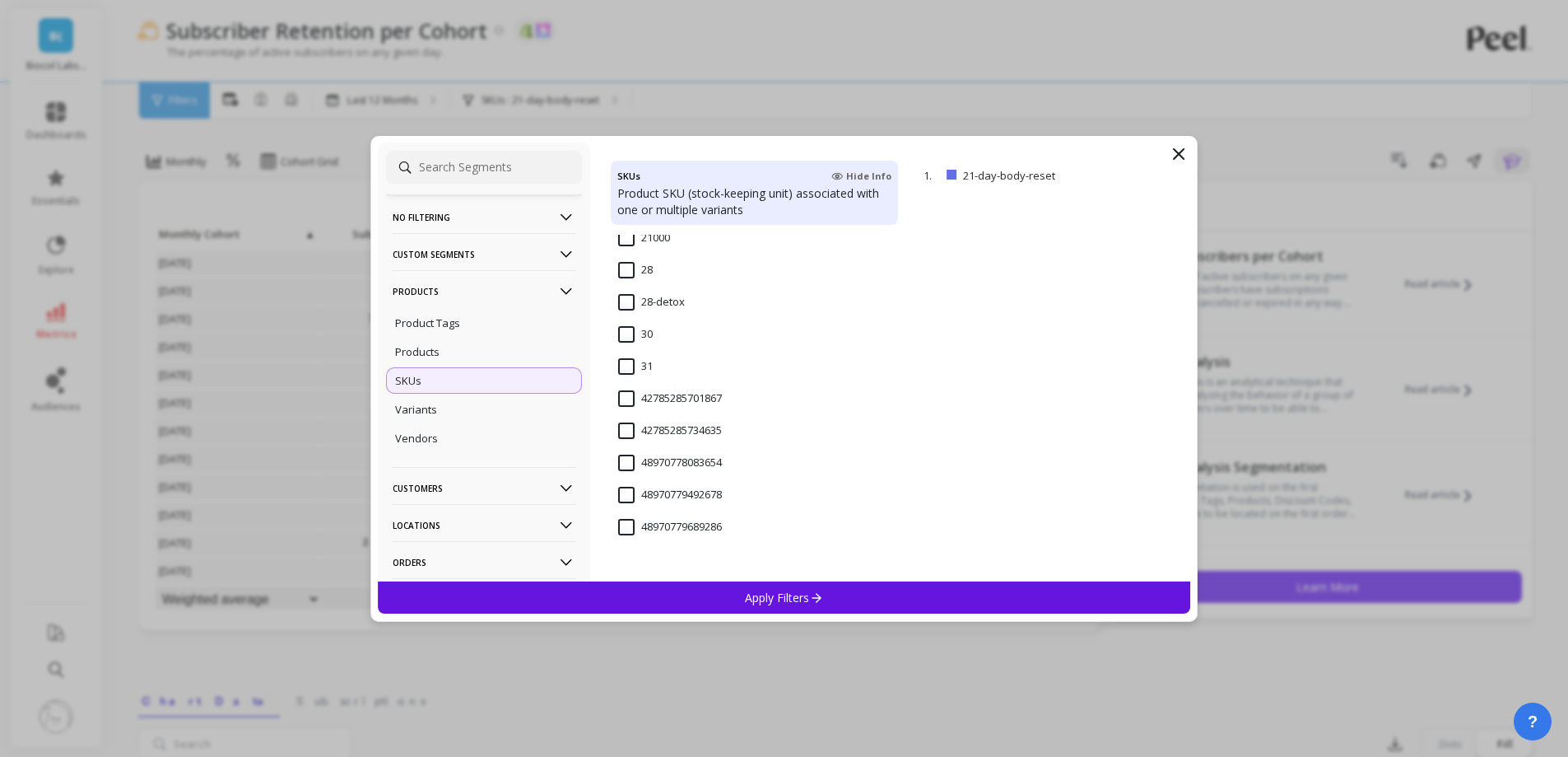
scroll to position [1564, 0]
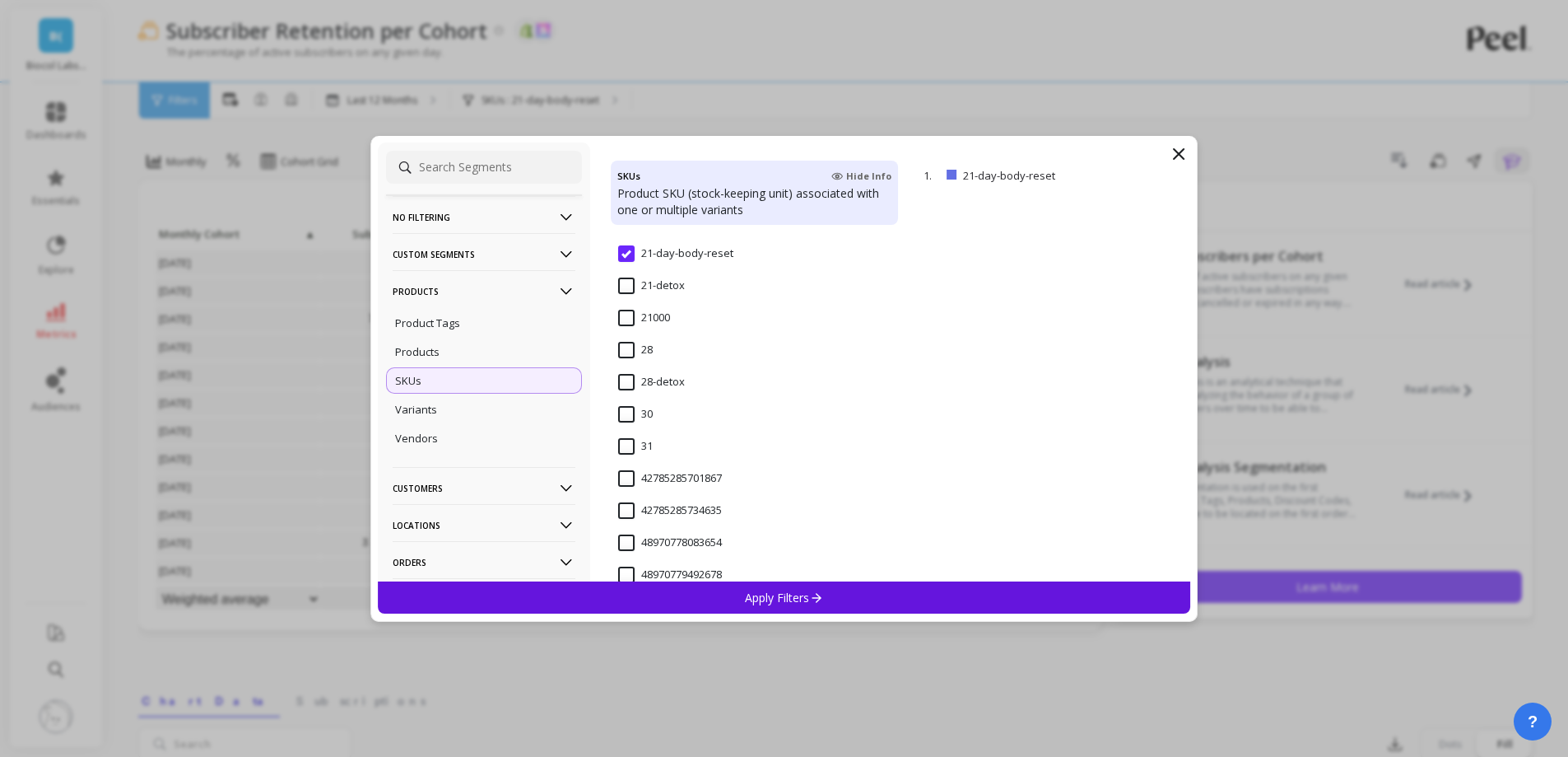
click at [660, 383] on input "28-detox" at bounding box center [651, 381] width 66 height 16
click at [692, 596] on div "Apply Filters" at bounding box center [784, 597] width 813 height 32
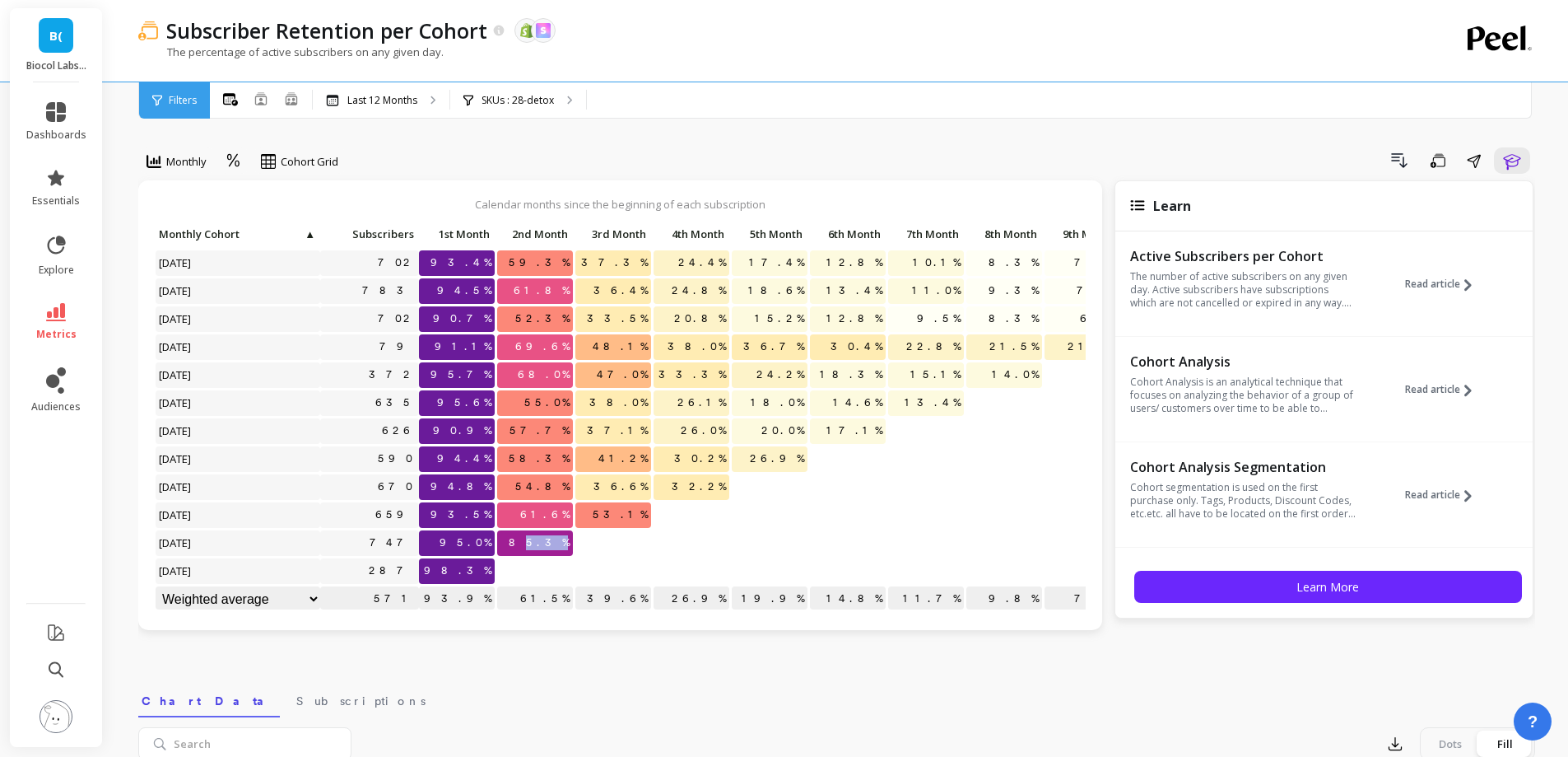
drag, startPoint x: 567, startPoint y: 544, endPoint x: 532, endPoint y: 543, distance: 35.0
click at [538, 543] on span "85.3%" at bounding box center [539, 542] width 67 height 25
click at [608, 566] on p at bounding box center [612, 564] width 76 height 12
